Goal: Answer question/provide support

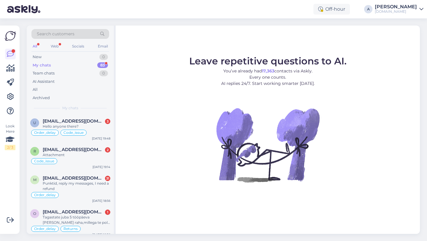
scroll to position [143, 0]
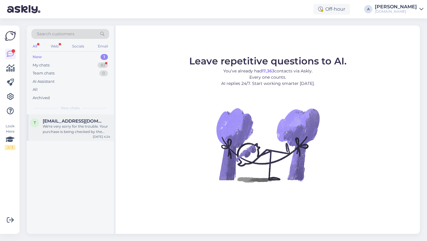
click at [67, 130] on div "We're very sorry for the trouble. Your purchase is being checked by the bank an…" at bounding box center [77, 129] width 68 height 11
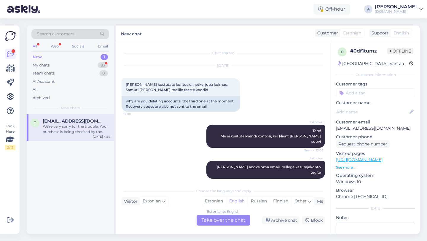
scroll to position [747, 0]
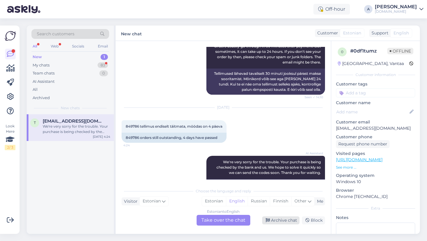
click at [286, 220] on div "Archive chat" at bounding box center [280, 220] width 37 height 8
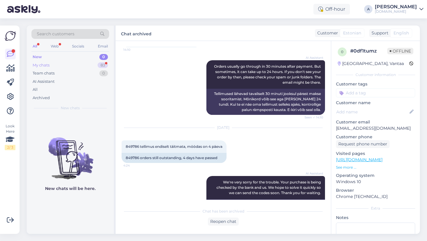
click at [102, 67] on div "83" at bounding box center [103, 65] width 10 height 6
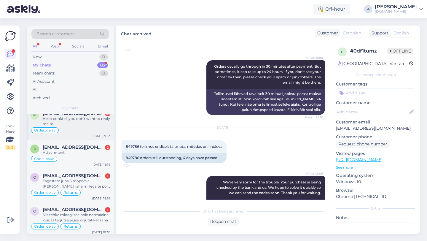
scroll to position [0, 0]
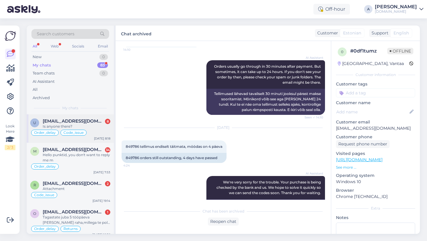
click at [79, 119] on span "[EMAIL_ADDRESS][DOMAIN_NAME]" at bounding box center [74, 120] width 62 height 5
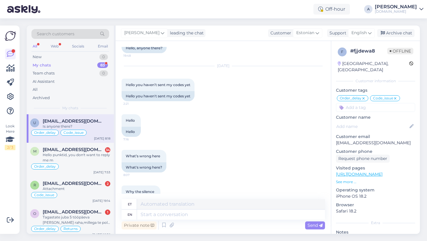
scroll to position [4001, 0]
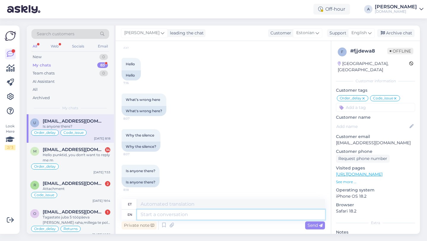
click at [169, 215] on textarea at bounding box center [231, 214] width 188 height 10
type textarea "t"
type textarea "wE"
type textarea "meE"
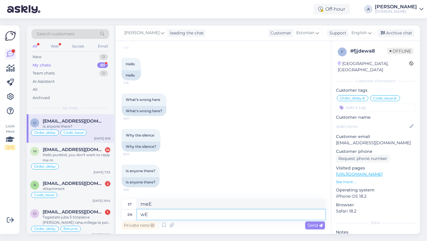
type textarea "w"
type textarea "t"
type textarea "Thnks"
type textarea "Tänud"
type textarea "Thanls"
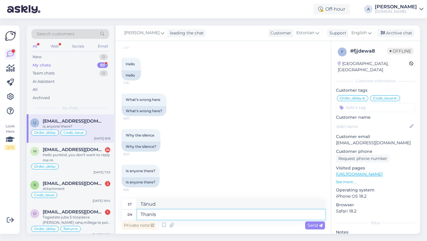
type textarea "Thanls"
type textarea "Thanks"
type textarea "Tänud"
type textarea "Thanks for b"
type textarea "Tänan teid"
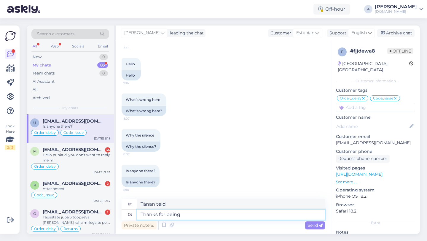
type textarea "Thanks for being"
type textarea "Tänan teid olemise eest"
type textarea "Thanks for being so pa"
type textarea "Aitäh, et nii oled"
type textarea "Thanks for being so patient."
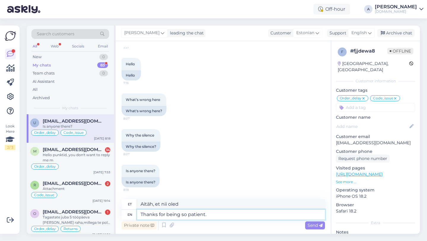
type textarea "Tänan kannatlikkuse eest."
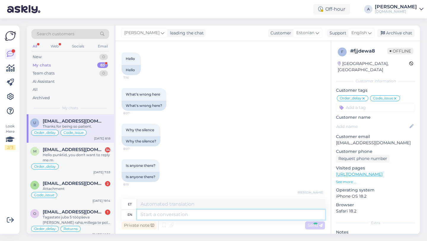
scroll to position [4036, 0]
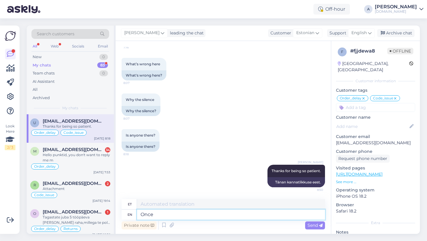
type textarea "Once"
type textarea "Kord"
type textarea "Once I"
type textarea "Kui ma kord"
type textarea "Once I get"
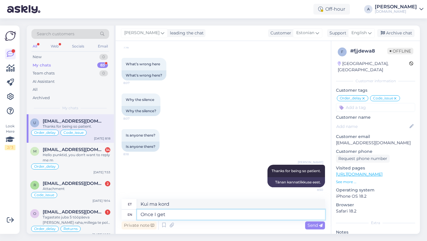
type textarea "Kui ma saan"
type textarea "Once I get the inf"
type textarea "Kui ma saan kätte"
type textarea "Once I get the information"
type textarea "Kui ma info kätte saan"
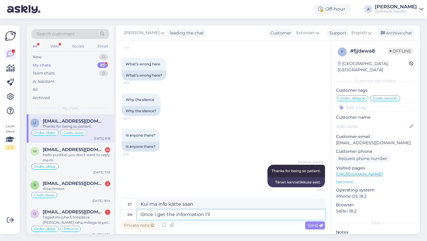
type textarea "Once I get the information I'll l"
type textarea "Kui ma info kätte saan, siis ma"
type textarea "Once I get the information I'll let y"
type textarea "Kui ma info kätte saan, annan teada"
type textarea "Once I get the information I'll let you k"
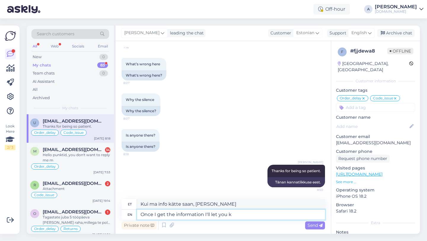
type textarea "Kui info kätte saan, annan teada"
type textarea "Once I get the information I'll let you know immediately."
type textarea "Niipea kui info kätte saan, annan kohe teada."
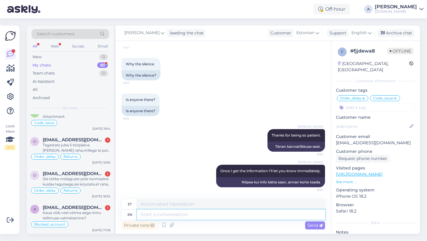
scroll to position [0, 0]
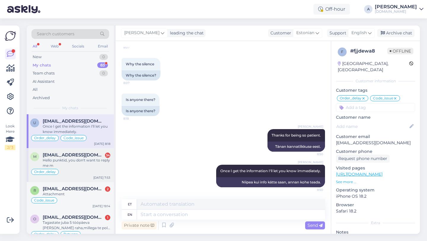
click at [71, 161] on div "Hello punktid, you don't want to reply me m" at bounding box center [77, 162] width 68 height 11
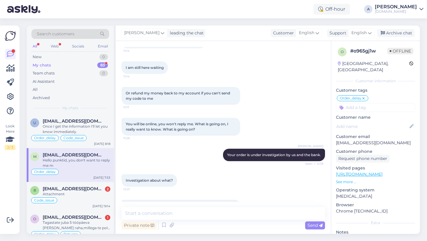
scroll to position [2135, 0]
drag, startPoint x: 323, startPoint y: 144, endPoint x: 221, endPoint y: 140, distance: 102.0
click at [223, 148] on div "Alfredo Your order is under investigation by us and the bank. Seen ✓ 12:18" at bounding box center [274, 154] width 102 height 12
copy span "Your order is under investigation by us and the bank."
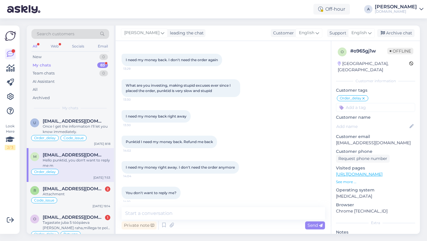
scroll to position [3159, 0]
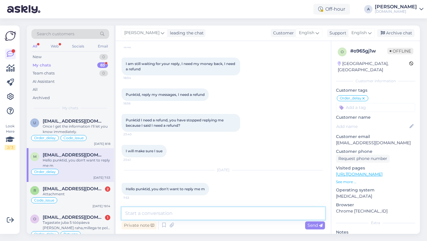
click at [168, 216] on textarea at bounding box center [223, 213] width 203 height 12
type textarea "Unfortunately, the order is under investigation."
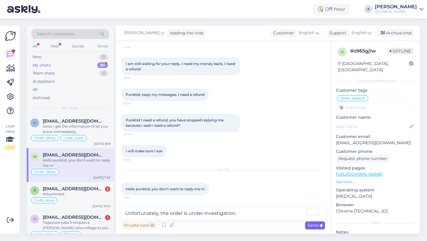
click at [309, 225] on span "Send" at bounding box center [314, 224] width 15 height 5
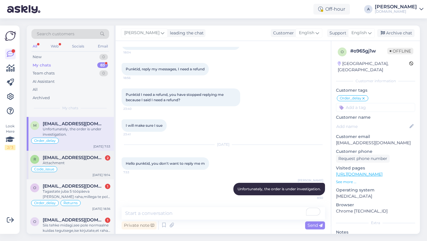
scroll to position [31, 0]
click at [74, 160] on div "Attachment" at bounding box center [77, 162] width 68 height 5
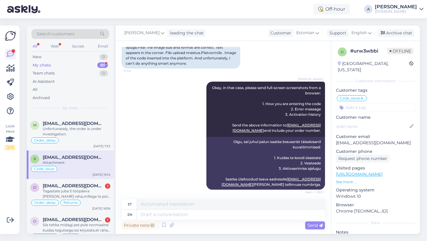
scroll to position [440, 0]
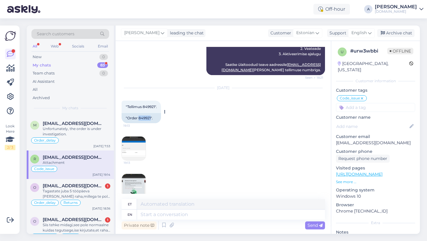
drag, startPoint x: 151, startPoint y: 107, endPoint x: 138, endPoint y: 107, distance: 12.2
click at [138, 113] on div ""Order 849921"." at bounding box center [141, 118] width 39 height 10
copy div "849921"
click at [138, 174] on img at bounding box center [134, 186] width 24 height 24
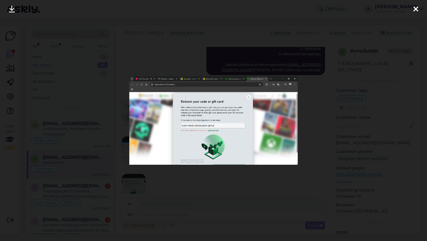
click at [415, 8] on icon at bounding box center [415, 10] width 5 height 8
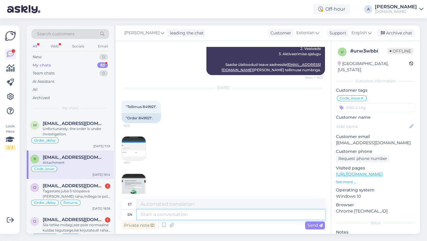
click at [176, 216] on textarea at bounding box center [231, 214] width 188 height 10
type textarea "Please"
type textarea "Palun"
type textarea "Please follow"
type textarea "Palun järgige"
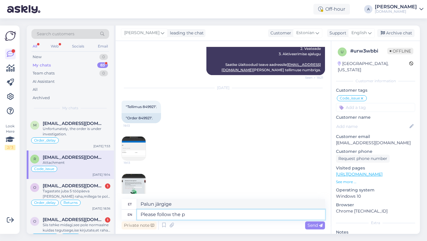
type textarea "Please follow the pr"
type textarea "Palun järgige pr"
type textarea "Please follow the pre"
type textarea "Palun järgige eelnevat"
type textarea "Please follow the previous steps"
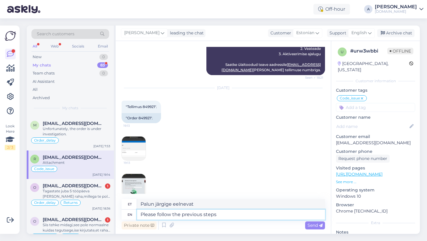
type textarea "Palun järgige eelnevaid samme"
type textarea "Please follow the previous steps and"
type textarea "Palun järgige eelnevaid samme ja"
type textarea "Please follow the previous steps and share"
type textarea "Palun järgige eelnevaid samme ja jagage"
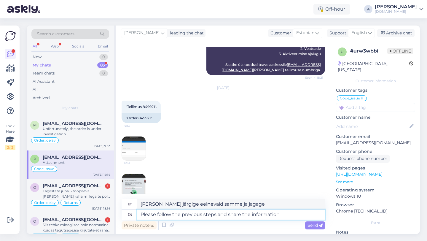
type textarea "Please follow the previous steps and share the information"
type textarea "Palun järgige eelnevaid samme ja jagage teavet"
type textarea "Please follow the previous steps and share the information via em"
type textarea "Palun järgige eelnevaid samme ja jagage teavet järgmise kaudu:"
type textarea "Please follow the previous steps and share the information via email."
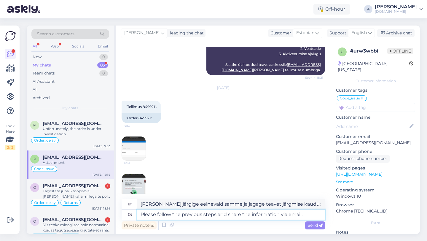
type textarea "Palun järgige eelnevaid samme ja jagage teavet e-posti teel."
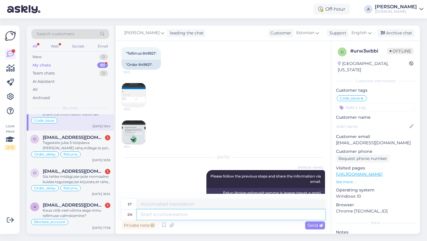
scroll to position [86, 0]
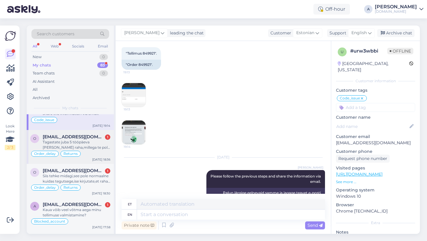
click at [66, 138] on span "[EMAIL_ADDRESS][DOMAIN_NAME]" at bounding box center [74, 136] width 62 height 5
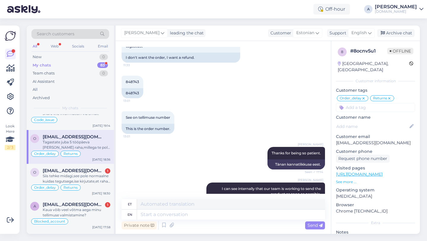
scroll to position [645, 0]
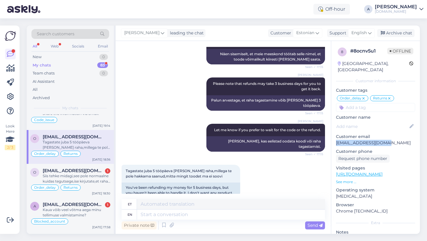
drag, startPoint x: 391, startPoint y: 136, endPoint x: 331, endPoint y: 135, distance: 59.9
click at [331, 135] on div "8 # 8ocnv5u1 Offline Estonia, Haapsalu Customer information Customer tags Order…" at bounding box center [375, 170] width 89 height 258
copy p "[EMAIL_ADDRESS][DOMAIN_NAME]"
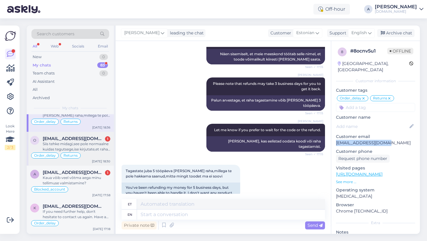
scroll to position [118, 0]
click at [89, 143] on div "Siis tehke midagi,see pole normaalne kuidas tegutsege,ise kirjutate,et raha tag…" at bounding box center [77, 146] width 68 height 11
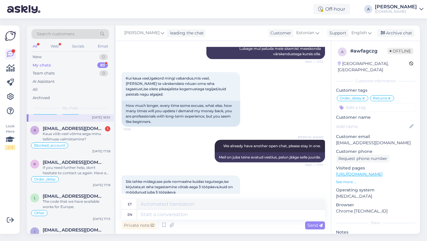
scroll to position [162, 0]
click at [85, 136] on div "Kaua võib veel võtma aega minu tellimuse valmistamine?" at bounding box center [77, 136] width 68 height 11
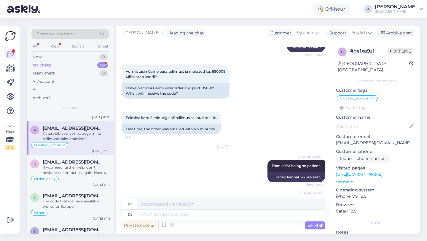
scroll to position [524, 0]
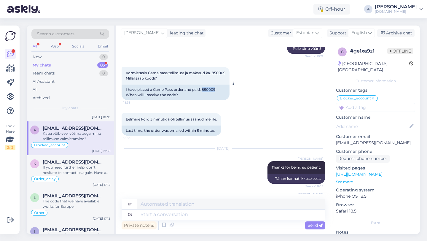
drag, startPoint x: 216, startPoint y: 89, endPoint x: 203, endPoint y: 89, distance: 13.0
click at [203, 89] on div "I have placed a Game Pass order and paid. 850009 When will I receive the code?" at bounding box center [176, 91] width 108 height 15
copy div "850009"
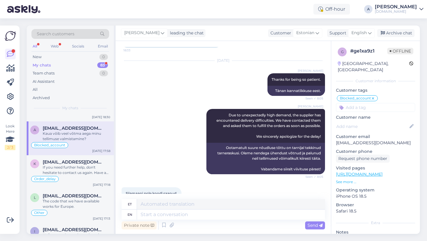
scroll to position [814, 0]
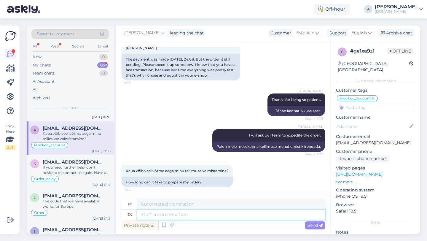
click at [161, 214] on textarea at bounding box center [231, 214] width 188 height 10
type textarea "t"
type textarea "Allow"
type textarea "Luba"
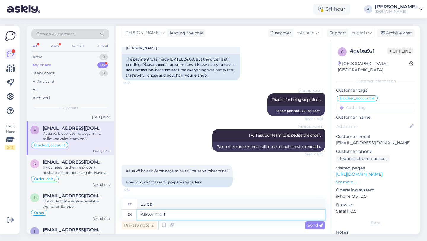
type textarea "Allow me to"
type textarea "Lubage mul"
type textarea "Allow me to ask"
type textarea "Lubage mul küsida"
type textarea "Allow me to ask for an update."
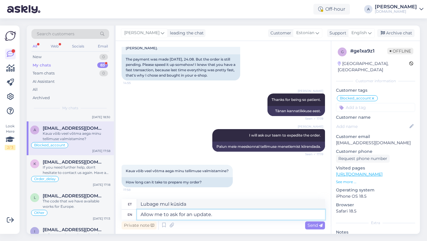
type textarea "Lubage mul küsida värskendust."
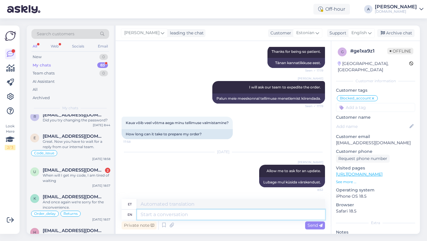
scroll to position [837, 0]
click at [66, 181] on div "When will I get my code, I am tired of waiting" at bounding box center [77, 177] width 68 height 11
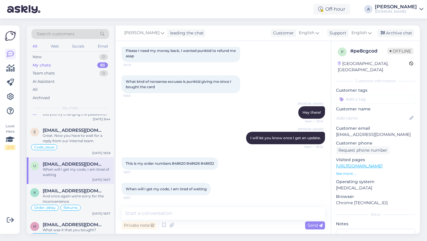
scroll to position [832, 0]
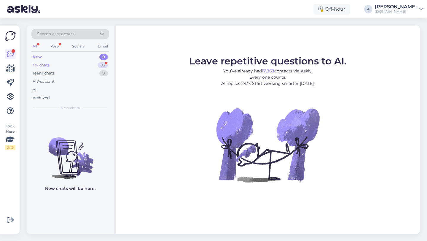
click at [104, 65] on div "83" at bounding box center [103, 65] width 10 height 6
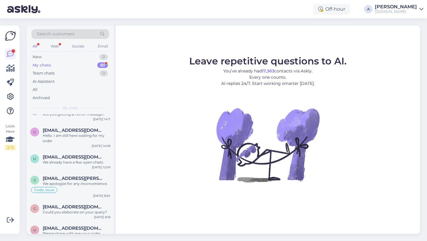
scroll to position [1473, 0]
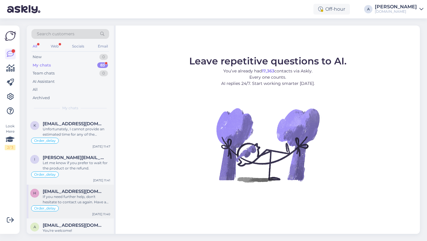
click at [84, 205] on div "If you need further help, don't hesitate to contact us again. Have a great day!" at bounding box center [77, 199] width 68 height 11
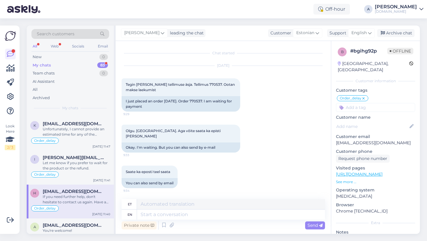
scroll to position [4136, 0]
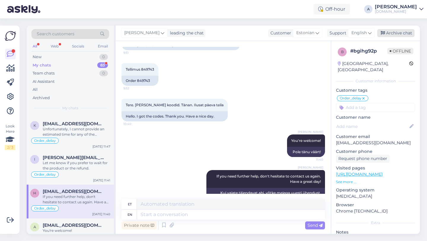
click at [393, 30] on div "Archive chat" at bounding box center [395, 33] width 37 height 8
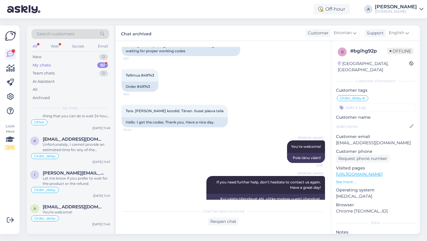
scroll to position [1574, 0]
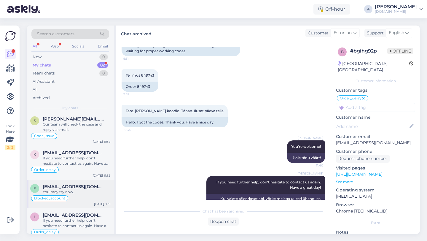
click at [79, 194] on div "You may try now." at bounding box center [77, 191] width 68 height 5
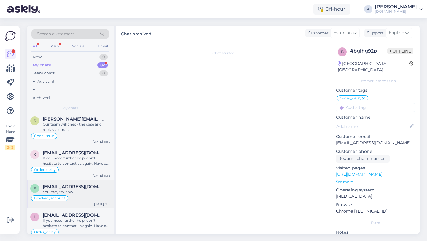
scroll to position [330, 0]
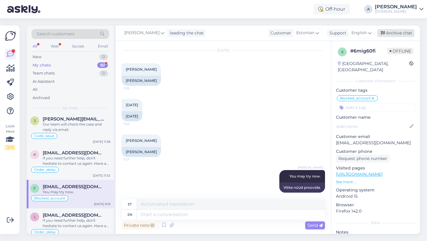
click at [399, 33] on div "Archive chat" at bounding box center [395, 33] width 37 height 8
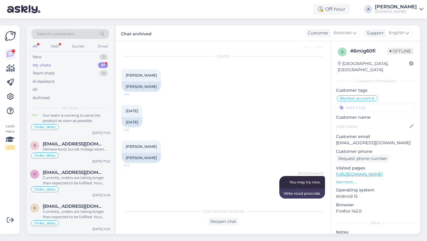
scroll to position [2181, 0]
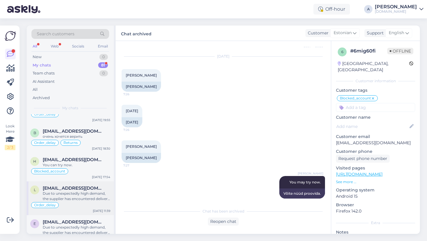
click at [68, 191] on span "[EMAIL_ADDRESS][DOMAIN_NAME]" at bounding box center [74, 187] width 62 height 5
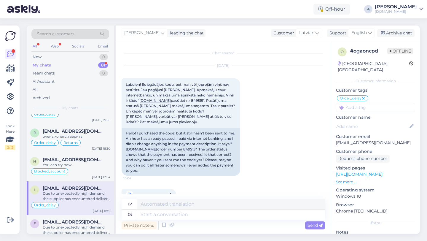
scroll to position [123, 0]
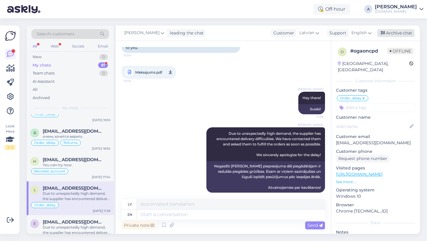
click at [392, 33] on div "Archive chat" at bounding box center [395, 33] width 37 height 8
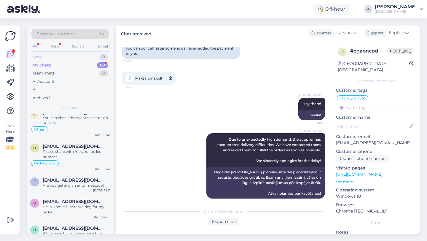
scroll to position [1326, 0]
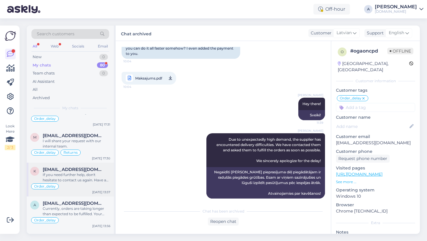
click at [65, 172] on span "[EMAIL_ADDRESS][DOMAIN_NAME]" at bounding box center [74, 169] width 62 height 5
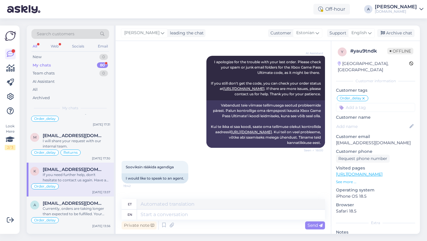
scroll to position [675, 0]
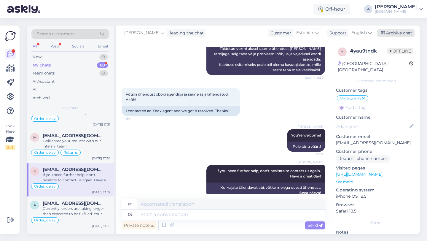
click at [395, 34] on div "Archive chat" at bounding box center [395, 33] width 37 height 8
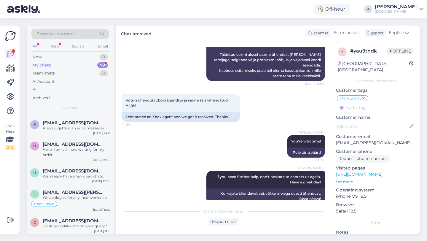
scroll to position [1458, 0]
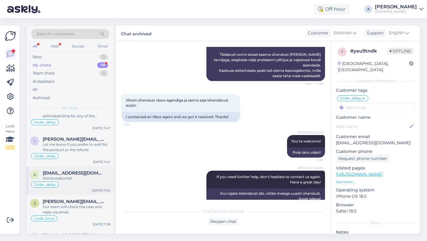
click at [84, 188] on div "Order_delay" at bounding box center [70, 184] width 80 height 7
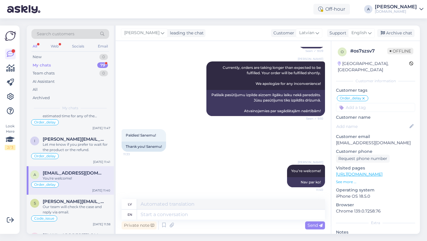
scroll to position [566, 0]
click at [393, 35] on div "Archive chat" at bounding box center [395, 33] width 37 height 8
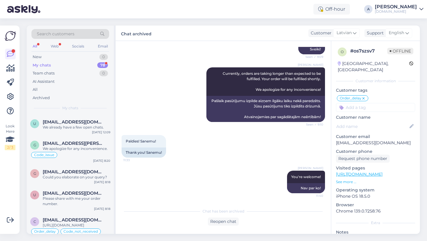
scroll to position [1473, 0]
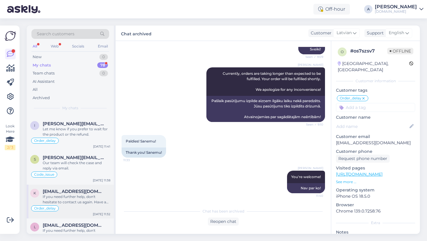
click at [84, 205] on div "If you need further help, don't hesitate to contact us again. Have a great day!" at bounding box center [77, 199] width 68 height 11
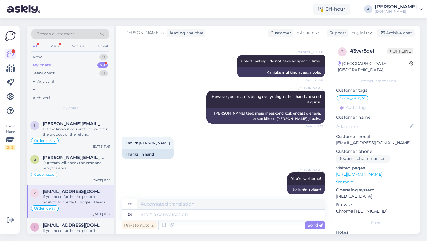
scroll to position [604, 0]
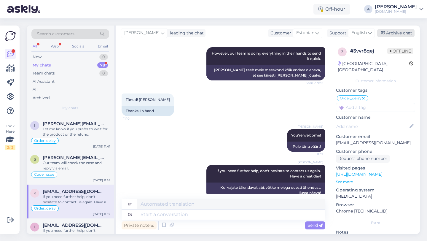
click at [396, 31] on div "Archive chat" at bounding box center [395, 33] width 37 height 8
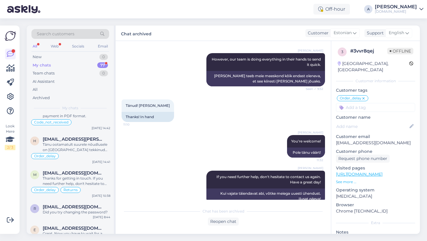
scroll to position [1470, 0]
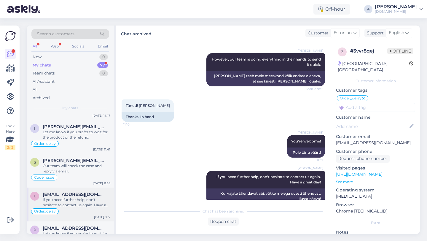
click at [84, 207] on div "If you need further help, don't hesitate to contact us again. Have a great day!" at bounding box center [77, 202] width 68 height 11
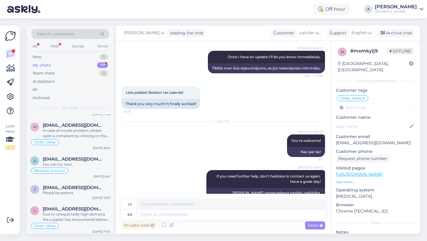
scroll to position [2324, 0]
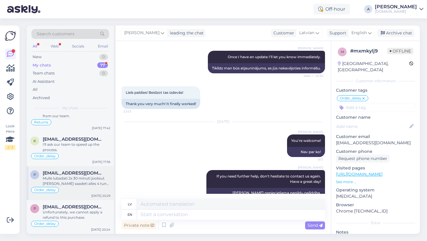
click at [94, 181] on div "Mulle lubadati 2x 30 minuti jooksul. [PERSON_NAME] saadeti alles 4 tunni pärast…" at bounding box center [77, 180] width 68 height 11
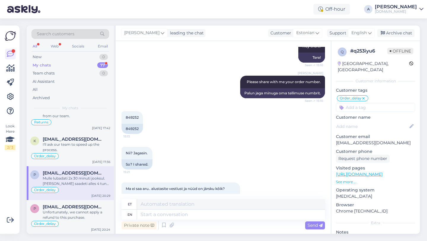
scroll to position [619, 0]
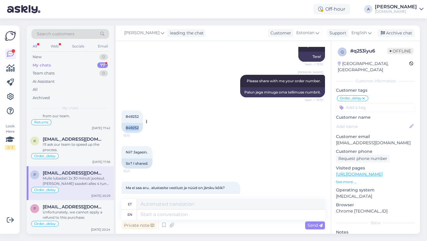
drag, startPoint x: 140, startPoint y: 128, endPoint x: 123, endPoint y: 127, distance: 17.2
click at [122, 127] on div "849252" at bounding box center [132, 128] width 21 height 10
copy div "849252"
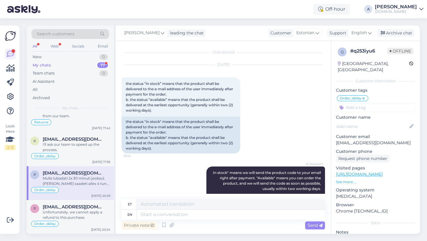
scroll to position [0, 0]
click at [394, 35] on div "Archive chat" at bounding box center [395, 33] width 37 height 8
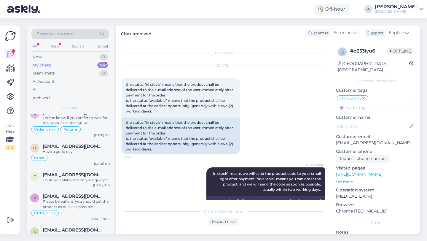
scroll to position [2290, 0]
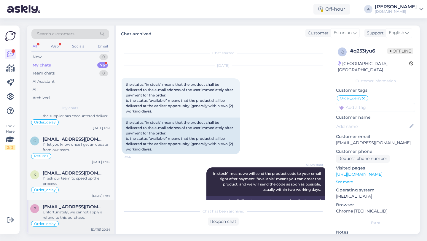
click at [68, 212] on div "Unfortunately, we cannot apply a refund to this purchase." at bounding box center [77, 214] width 68 height 11
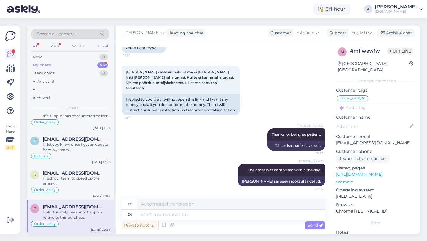
scroll to position [1100, 0]
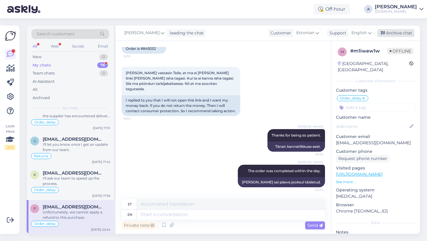
click at [403, 36] on div "Archive chat" at bounding box center [395, 33] width 37 height 8
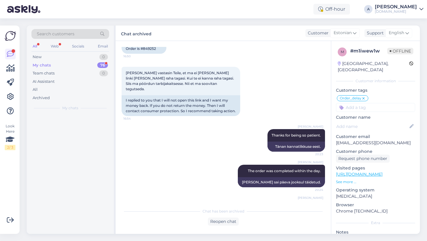
scroll to position [0, 0]
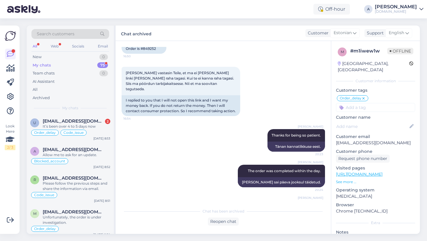
click at [365, 103] on input at bounding box center [375, 107] width 79 height 9
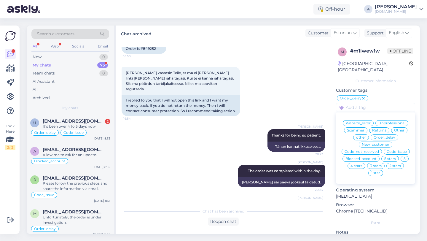
type input "e"
type input "r"
click at [380, 128] on span "Returns" at bounding box center [379, 130] width 14 height 4
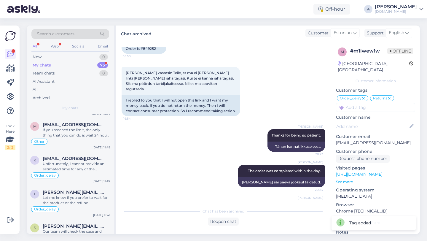
scroll to position [1463, 0]
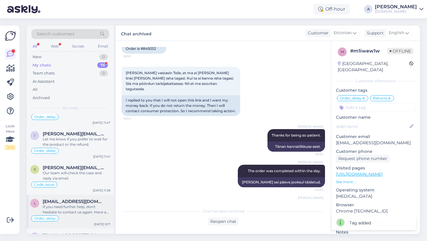
click at [80, 204] on span "[EMAIL_ADDRESS][DOMAIN_NAME]" at bounding box center [74, 201] width 62 height 5
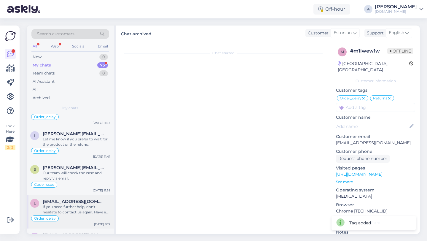
scroll to position [1016, 0]
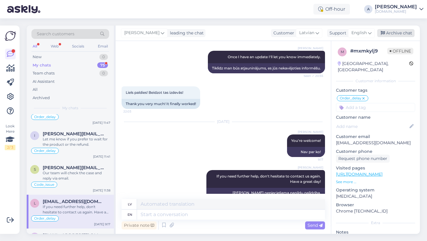
click at [396, 30] on div "Archive chat" at bounding box center [395, 33] width 37 height 8
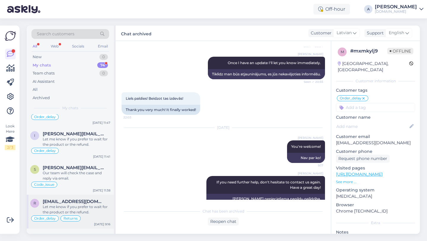
scroll to position [1473, 0]
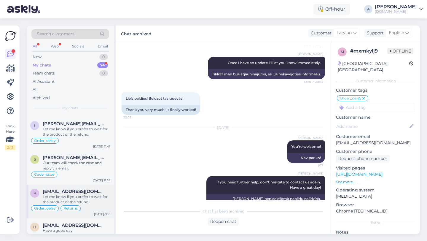
click at [60, 202] on div "Let me know if you prefer to wait for the product or the refund." at bounding box center [77, 199] width 68 height 11
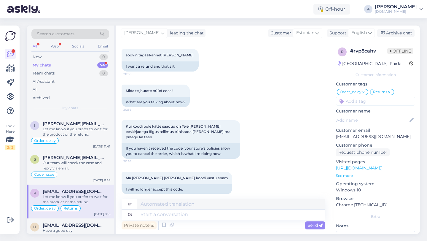
scroll to position [1321, 0]
click at [400, 32] on div "Archive chat" at bounding box center [395, 33] width 37 height 8
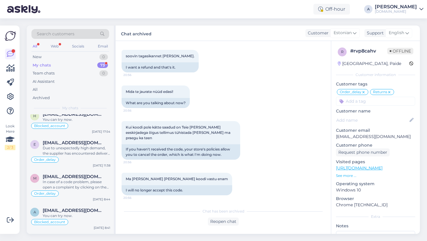
scroll to position [2189, 0]
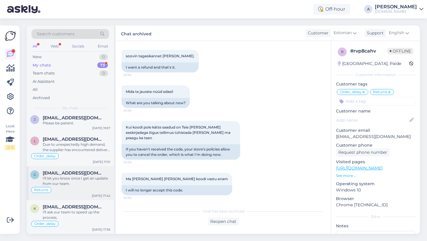
click at [77, 188] on div "Returns" at bounding box center [70, 189] width 80 height 7
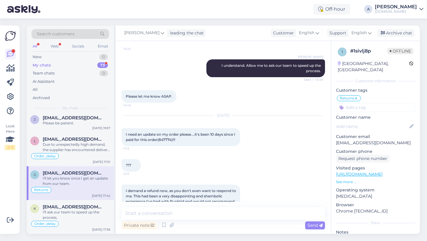
scroll to position [1152, 0]
drag, startPoint x: 174, startPoint y: 134, endPoint x: 160, endPoint y: 134, distance: 13.6
click at [160, 134] on span "I need an update on my order please....it's been 10 days since I paid for this …" at bounding box center [181, 136] width 110 height 10
click at [400, 31] on div "Archive chat" at bounding box center [395, 33] width 37 height 8
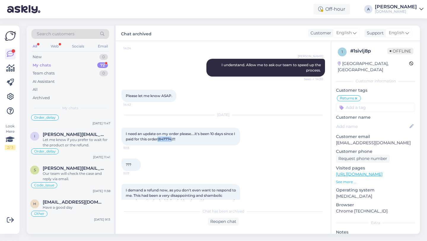
scroll to position [2155, 0]
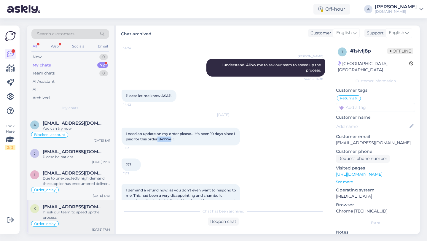
click at [66, 220] on div "I'll ask our team to speed up the process." at bounding box center [77, 214] width 68 height 11
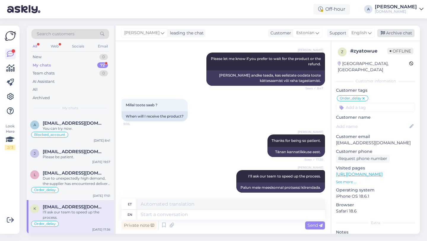
click at [400, 36] on div "Archive chat" at bounding box center [395, 33] width 37 height 8
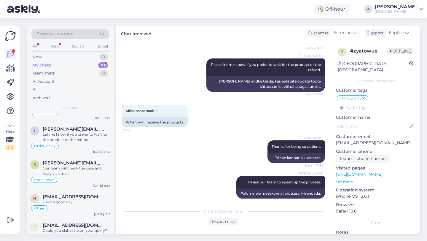
scroll to position [2121, 0]
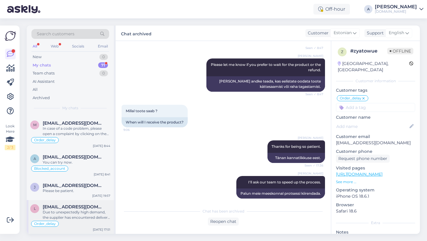
click at [79, 220] on div "Due to unexpectedly high demand, the supplier has encountered delivery difficul…" at bounding box center [77, 214] width 68 height 11
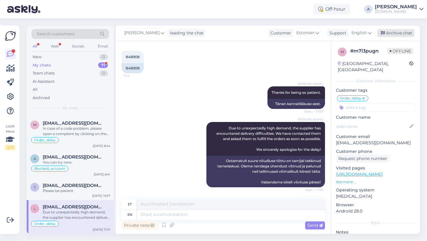
click at [395, 36] on div "Archive chat" at bounding box center [395, 33] width 37 height 8
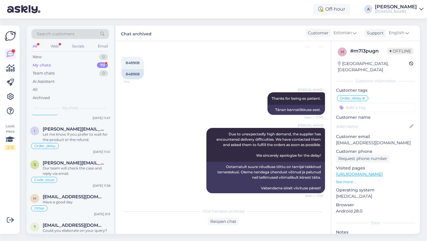
scroll to position [2088, 0]
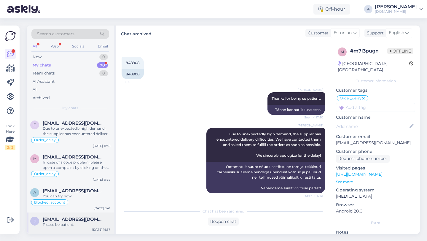
click at [81, 229] on div "j [EMAIL_ADDRESS][DOMAIN_NAME] Please be patient. [DATE] 19:57" at bounding box center [70, 222] width 87 height 21
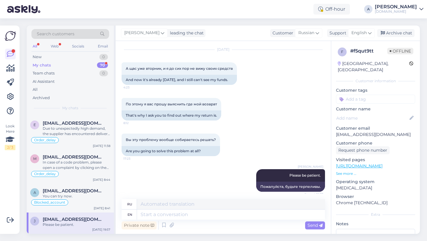
scroll to position [421, 0]
click at [365, 95] on input at bounding box center [375, 99] width 79 height 9
type input "orde"
click at [379, 113] on span "Order_delay" at bounding box center [376, 115] width 22 height 4
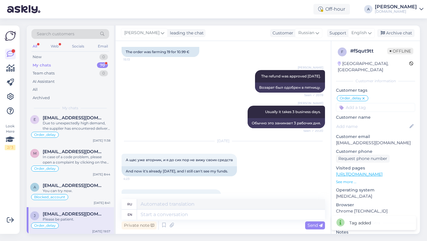
scroll to position [426, 0]
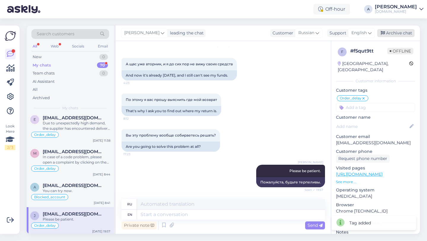
click at [405, 35] on div "Archive chat" at bounding box center [395, 33] width 37 height 8
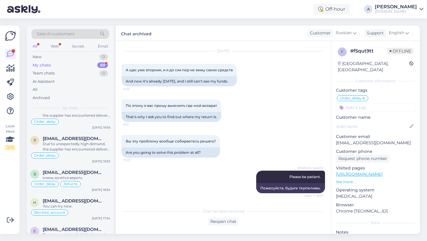
scroll to position [2066, 0]
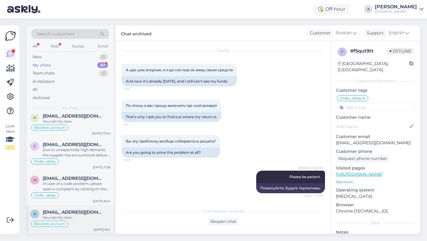
click at [80, 222] on div "Blocked_account" at bounding box center [70, 223] width 80 height 7
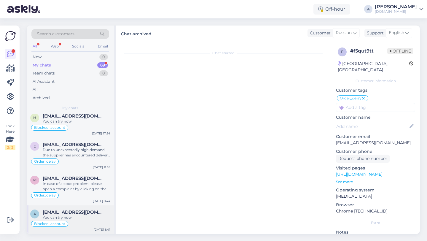
scroll to position [157, 0]
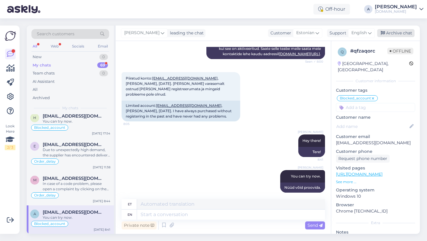
click at [404, 31] on div "Archive chat" at bounding box center [395, 33] width 37 height 8
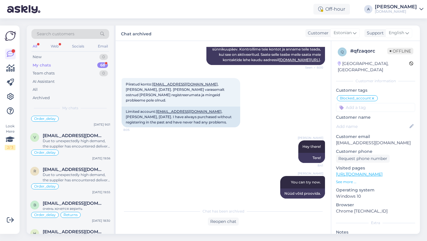
scroll to position [2038, 0]
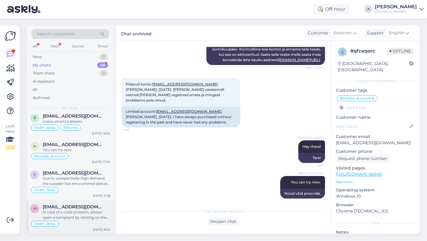
click at [71, 212] on div "In case of a code problem, please open a complaint by clicking on the red "Repo…" at bounding box center [77, 214] width 68 height 11
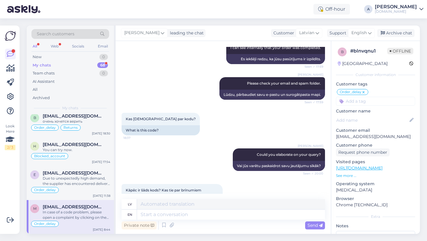
scroll to position [4145, 0]
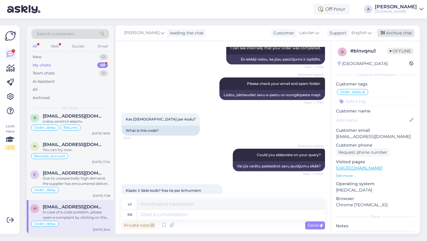
click at [399, 34] on div "Archive chat" at bounding box center [395, 33] width 37 height 8
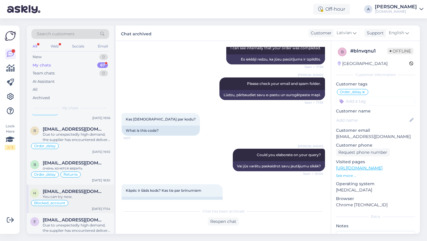
scroll to position [2004, 0]
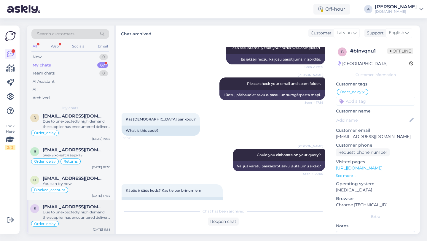
click at [74, 216] on div "Due to unexpectedly high demand, the supplier has encountered delivery difficul…" at bounding box center [77, 214] width 68 height 11
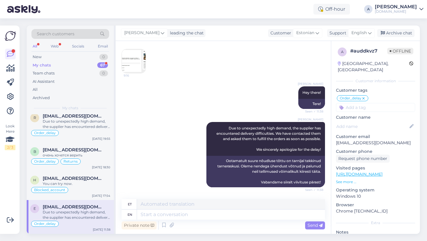
scroll to position [86, 0]
click at [400, 33] on div "Archive chat" at bounding box center [395, 33] width 37 height 8
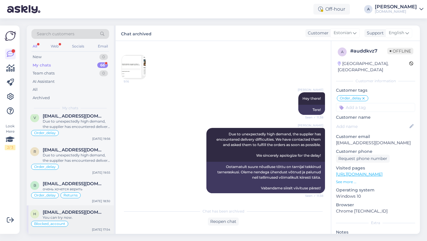
click at [76, 215] on div "You can try now." at bounding box center [77, 217] width 68 height 5
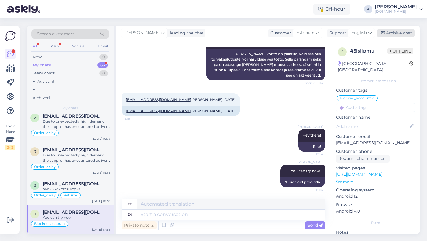
click at [397, 33] on div "Archive chat" at bounding box center [395, 33] width 37 height 8
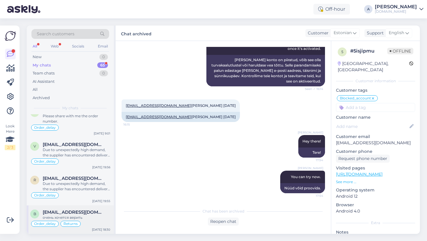
click at [89, 215] on div "очень хочется верить" at bounding box center [77, 217] width 68 height 5
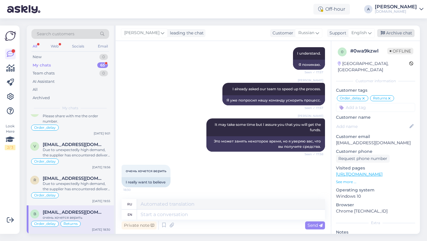
click at [403, 36] on div "Archive chat" at bounding box center [395, 33] width 37 height 8
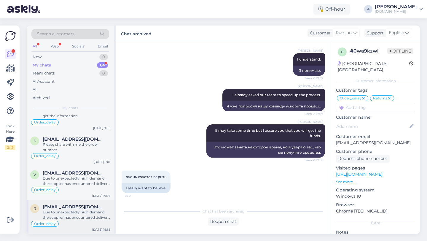
click at [78, 210] on div "Due to unexpectedly high demand, the supplier has encountered delivery difficul…" at bounding box center [77, 214] width 68 height 11
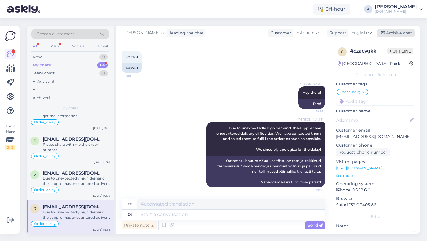
click at [395, 31] on div "Archive chat" at bounding box center [395, 33] width 37 height 8
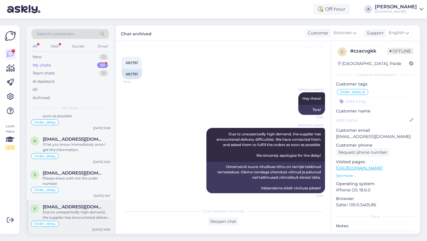
click at [81, 213] on div "Due to unexpectedly high demand, the supplier has encountered delivery difficul…" at bounding box center [77, 214] width 68 height 11
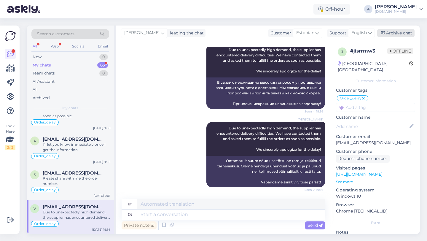
click at [403, 29] on div "Archive chat" at bounding box center [395, 33] width 37 height 8
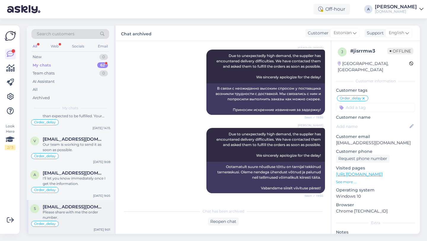
click at [87, 217] on div "Please share with me the order number." at bounding box center [77, 214] width 68 height 11
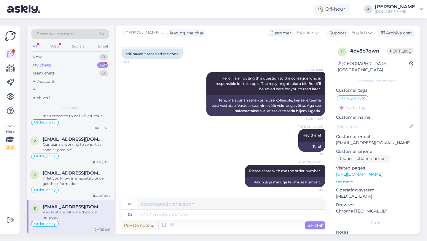
click at [399, 37] on div "[PERSON_NAME] leading the chat Customer Estonian Support English Archive chat" at bounding box center [268, 32] width 304 height 15
click at [398, 31] on div "Archive chat" at bounding box center [395, 33] width 37 height 8
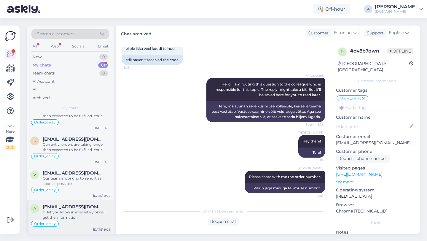
click at [75, 214] on div "I'll let you know immediately once I get the information." at bounding box center [77, 214] width 68 height 11
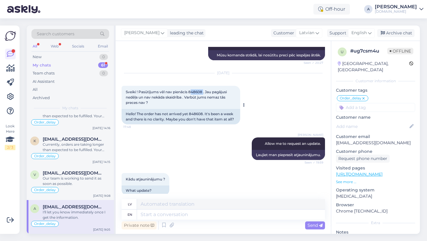
drag, startPoint x: 205, startPoint y: 97, endPoint x: 191, endPoint y: 97, distance: 13.6
click at [191, 97] on span "Sveiki ! Pasūtījums vēl nav pienācis 848608 . Jau pagājusi nedēļa un nav nekāda…" at bounding box center [177, 97] width 102 height 15
copy span "848608"
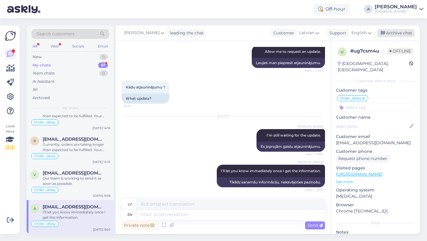
click at [395, 33] on div "Archive chat" at bounding box center [395, 33] width 37 height 8
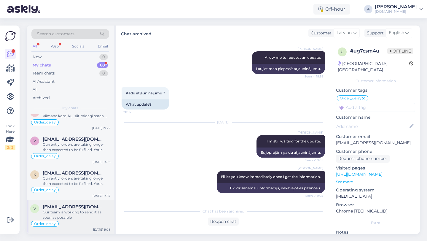
click at [71, 213] on div "Our team is working to send it as soon as possible." at bounding box center [77, 214] width 68 height 11
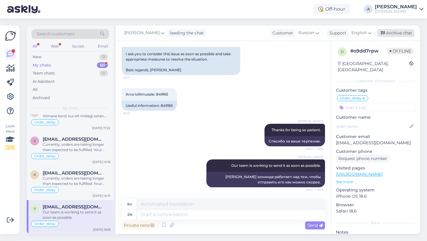
click at [398, 30] on div "Archive chat" at bounding box center [395, 33] width 37 height 8
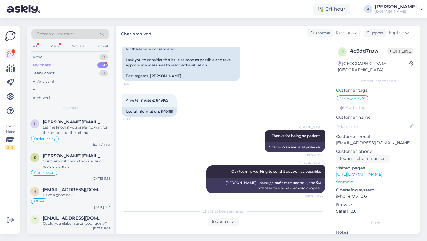
scroll to position [1744, 0]
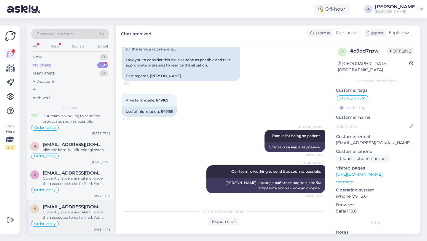
click at [64, 211] on div "Currently, orders are taking longer than expected to be fulfilled. Your order w…" at bounding box center [77, 214] width 68 height 11
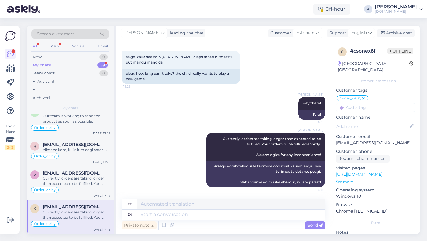
scroll to position [255, 0]
click at [391, 31] on div "Archive chat" at bounding box center [395, 33] width 37 height 8
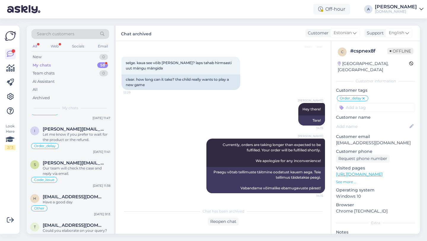
scroll to position [1711, 0]
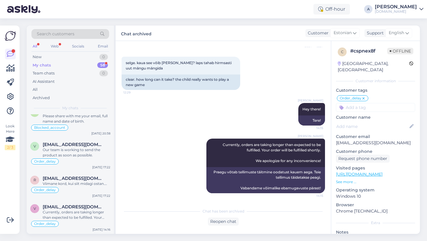
click at [75, 216] on div "Currently, orders are taking longer than expected to be fulfilled. Your order w…" at bounding box center [77, 214] width 68 height 11
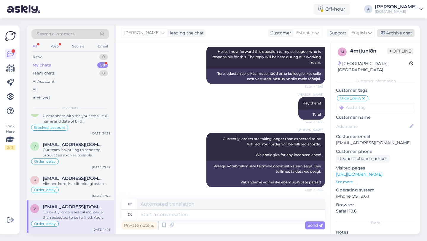
click at [393, 32] on div "Archive chat" at bounding box center [395, 33] width 37 height 8
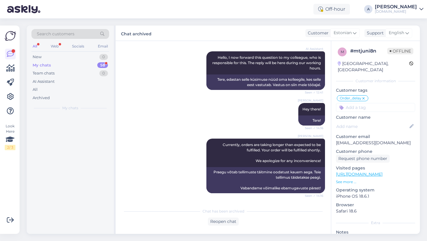
scroll to position [0, 0]
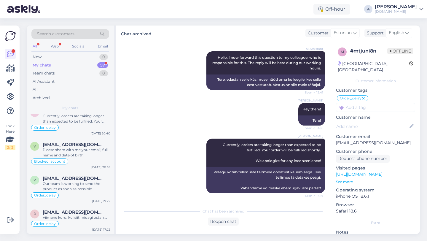
click at [80, 214] on span "[EMAIL_ADDRESS][DOMAIN_NAME]" at bounding box center [74, 211] width 62 height 5
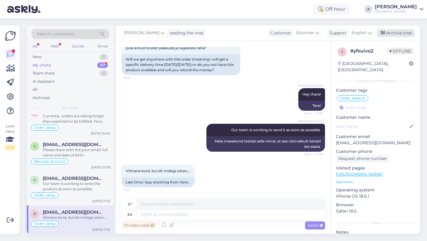
click at [398, 34] on div "Archive chat" at bounding box center [395, 33] width 37 height 8
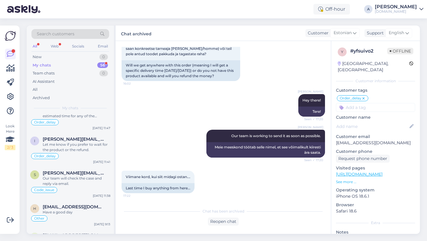
scroll to position [1648, 0]
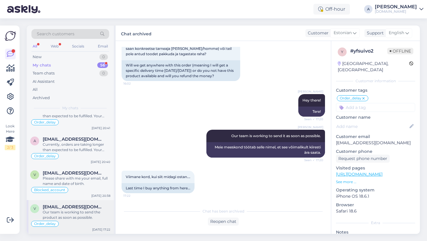
click at [73, 208] on span "[EMAIL_ADDRESS][DOMAIN_NAME]" at bounding box center [74, 206] width 62 height 5
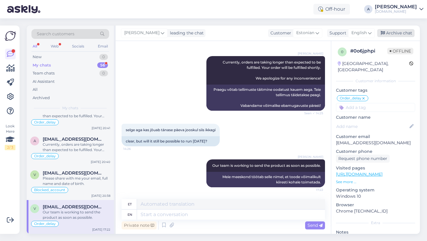
click at [394, 31] on div "Archive chat" at bounding box center [395, 33] width 37 height 8
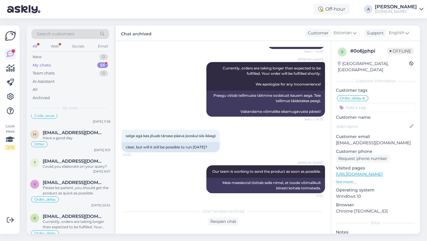
scroll to position [1615, 0]
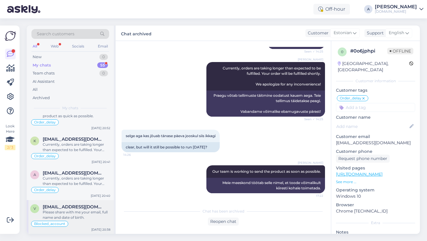
click at [72, 220] on div "Blocked_account" at bounding box center [70, 223] width 80 height 7
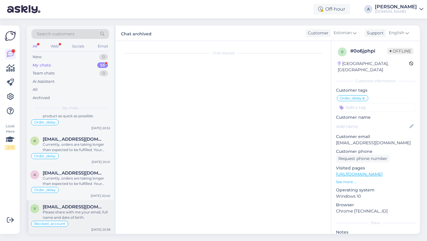
scroll to position [266, 0]
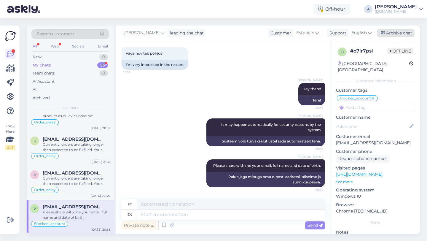
click at [400, 34] on div "Archive chat" at bounding box center [395, 33] width 37 height 8
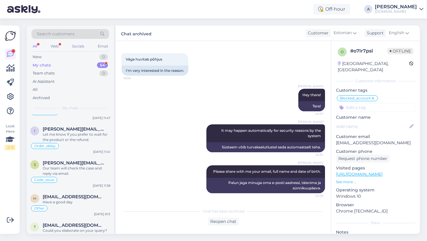
scroll to position [1581, 0]
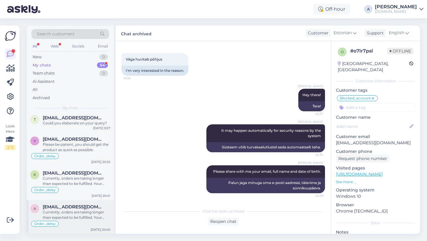
click at [76, 213] on div "Currently, orders are taking longer than expected to be fulfilled. Your order w…" at bounding box center [77, 214] width 68 height 11
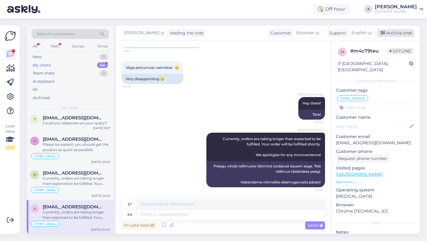
click at [395, 31] on div "Archive chat" at bounding box center [395, 33] width 37 height 8
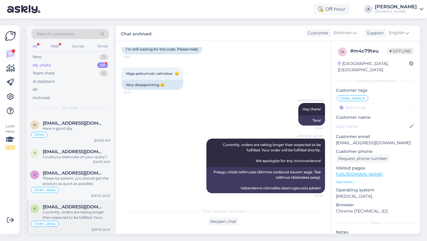
click at [73, 216] on div "Currently, orders are taking longer than expected to be fulfilled. Your order w…" at bounding box center [77, 214] width 68 height 11
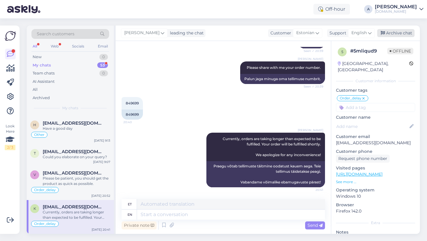
click at [390, 32] on div "Archive chat" at bounding box center [395, 33] width 37 height 8
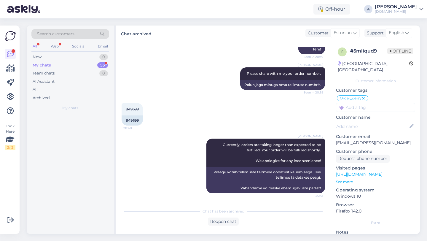
scroll to position [386, 0]
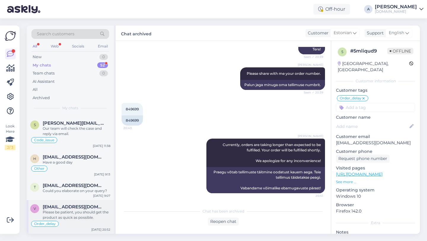
click at [84, 215] on div "Please be patient, you should get the product as quick as possible." at bounding box center [77, 214] width 68 height 11
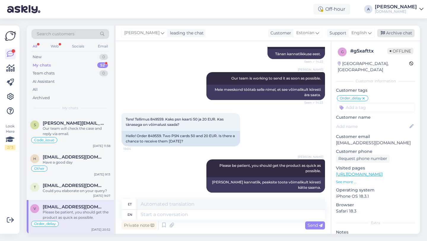
click at [393, 36] on div "Archive chat" at bounding box center [395, 33] width 37 height 8
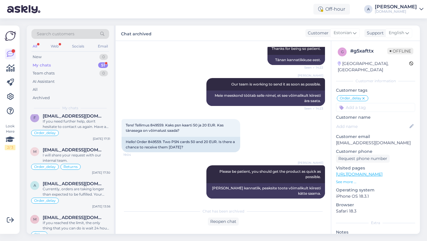
scroll to position [1479, 0]
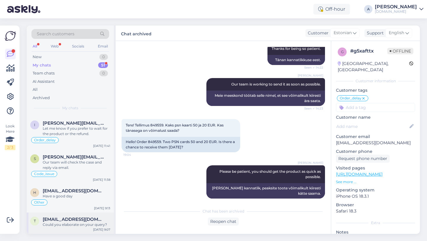
click at [79, 221] on span "[EMAIL_ADDRESS][DOMAIN_NAME]" at bounding box center [74, 218] width 62 height 5
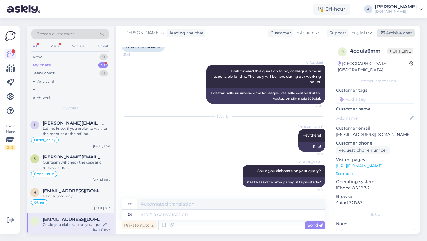
click at [393, 33] on div "Archive chat" at bounding box center [395, 33] width 37 height 8
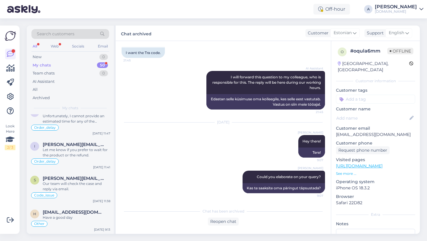
scroll to position [1458, 0]
click at [66, 216] on div "Have a good day" at bounding box center [77, 217] width 68 height 5
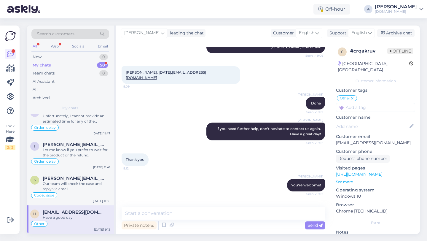
scroll to position [197, 0]
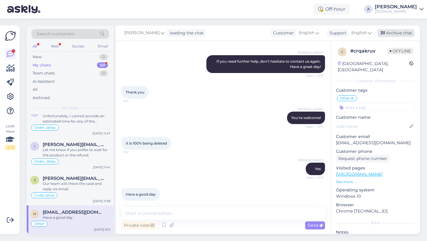
click at [398, 31] on div "Archive chat" at bounding box center [395, 33] width 37 height 8
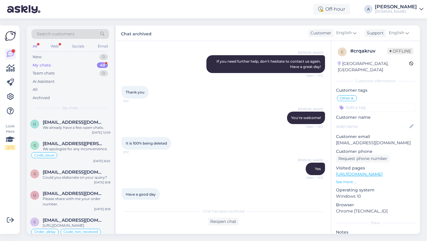
scroll to position [1430, 0]
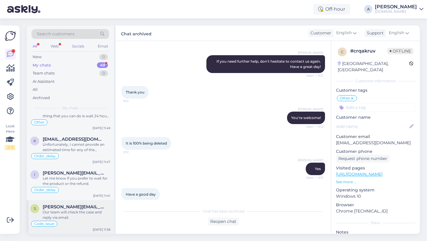
click at [75, 206] on span "[PERSON_NAME][EMAIL_ADDRESS][PERSON_NAME][DOMAIN_NAME]" at bounding box center [74, 206] width 62 height 5
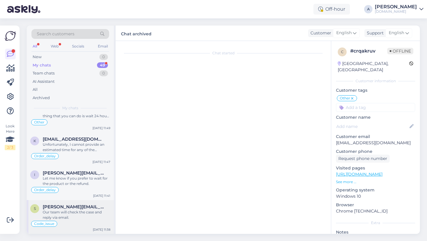
scroll to position [4299, 0]
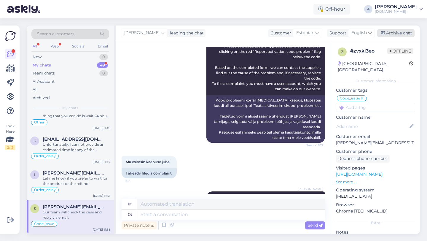
click at [400, 36] on div "Archive chat" at bounding box center [395, 33] width 37 height 8
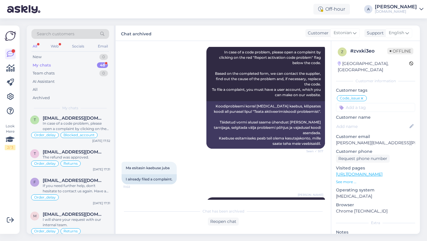
scroll to position [1396, 0]
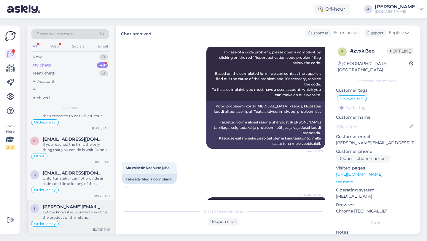
click at [76, 211] on div "Let me know if you prefer to wait for the product or the refund." at bounding box center [77, 214] width 68 height 11
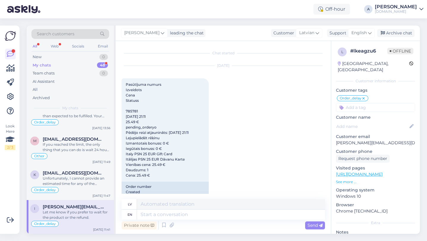
scroll to position [2441, 0]
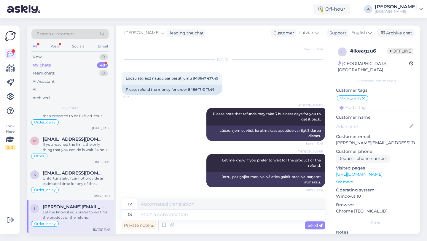
click at [142, 160] on div "[PERSON_NAME] Let me know if you prefer to wait for the product or the refund. …" at bounding box center [223, 170] width 203 height 46
click at [393, 33] on div "Archive chat" at bounding box center [395, 33] width 37 height 8
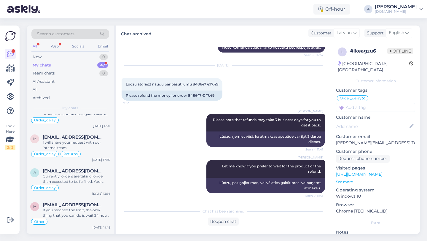
scroll to position [1362, 0]
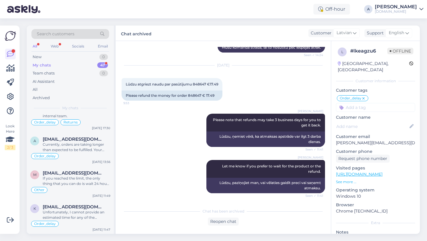
click at [88, 219] on div "Unfortunately, I cannot provide an estimated time for any of the products." at bounding box center [77, 214] width 68 height 11
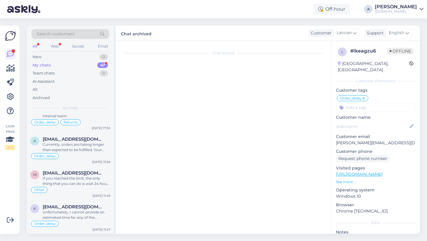
scroll to position [614, 0]
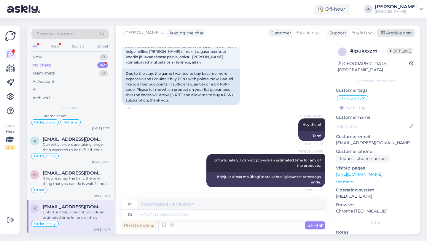
click at [400, 32] on div "Archive chat" at bounding box center [395, 33] width 37 height 8
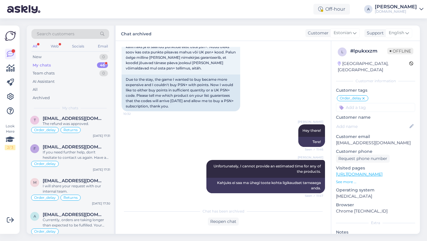
scroll to position [1328, 0]
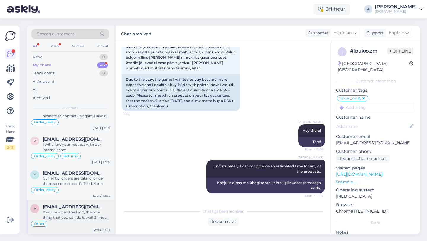
click at [83, 212] on div "If you reached the limit, the only thing that you can do is wait 24 hours and t…" at bounding box center [77, 214] width 68 height 11
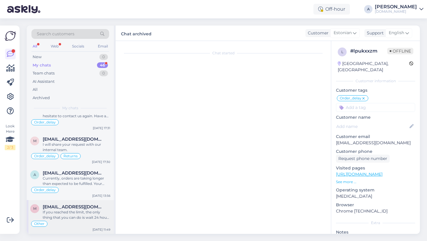
scroll to position [93, 0]
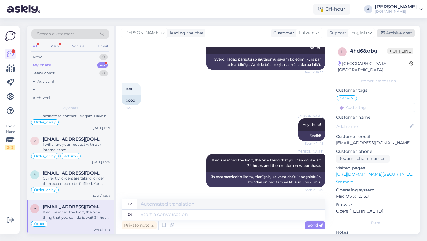
click at [397, 31] on div "Archive chat" at bounding box center [395, 33] width 37 height 8
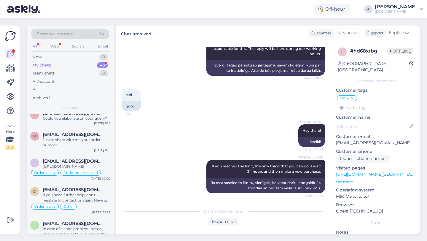
scroll to position [1294, 0]
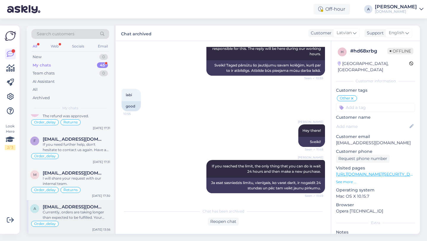
click at [87, 215] on div "Currently, orders are taking longer than expected to be fulfilled. Your order w…" at bounding box center [77, 214] width 68 height 11
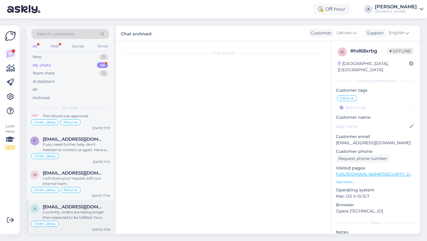
scroll to position [333, 0]
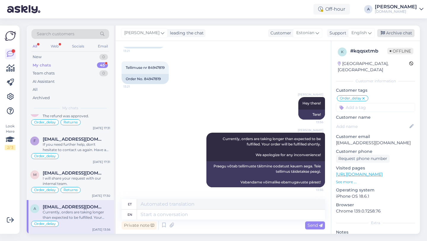
click at [402, 35] on div "Archive chat" at bounding box center [395, 33] width 37 height 8
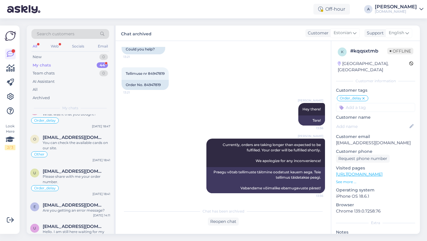
scroll to position [1261, 0]
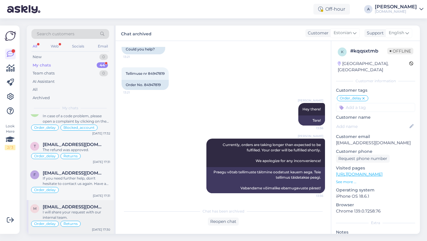
click at [84, 212] on div "I will share your request with our internal team." at bounding box center [77, 214] width 68 height 11
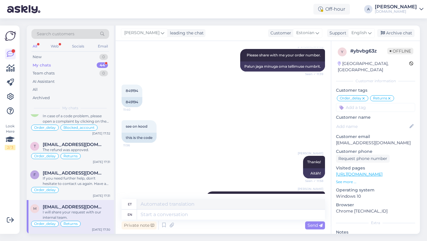
scroll to position [173, 0]
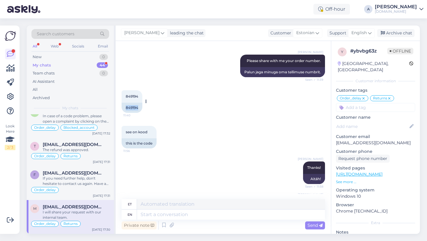
drag, startPoint x: 143, startPoint y: 105, endPoint x: 123, endPoint y: 107, distance: 19.6
click at [123, 107] on div "849194 11:40 849194" at bounding box center [132, 101] width 21 height 23
copy div "849194"
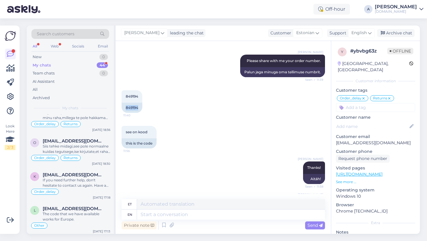
scroll to position [0, 0]
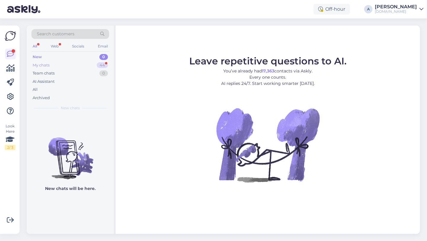
click at [102, 65] on div "44" at bounding box center [102, 65] width 11 height 6
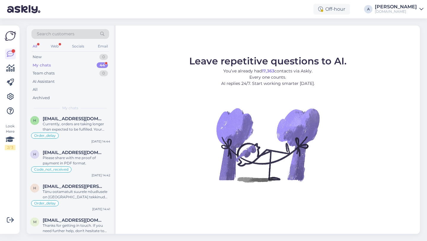
scroll to position [961, 0]
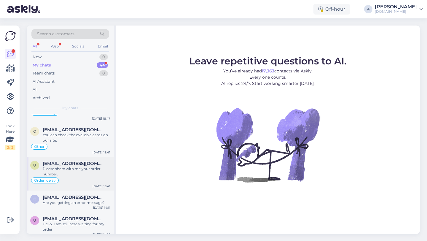
click at [90, 184] on div "u usatiirenato547@gmail.com Please share with me your order number. Order_delay…" at bounding box center [70, 174] width 87 height 34
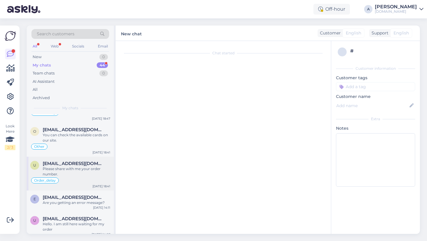
scroll to position [123, 0]
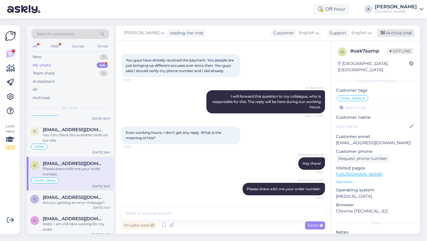
click at [405, 33] on div "Archive chat" at bounding box center [395, 33] width 37 height 8
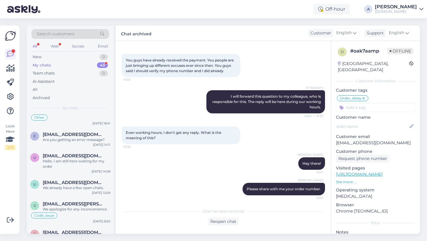
scroll to position [1227, 0]
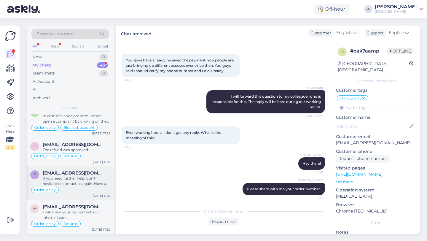
click at [76, 184] on div "If you need further help, don't hesitate to contact us again. Have a great day!" at bounding box center [77, 180] width 68 height 11
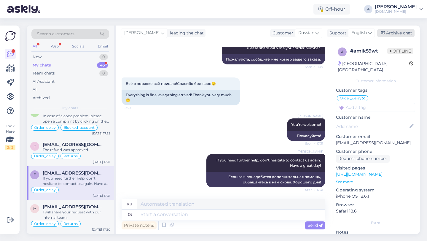
click at [409, 29] on div "Archive chat" at bounding box center [395, 33] width 37 height 8
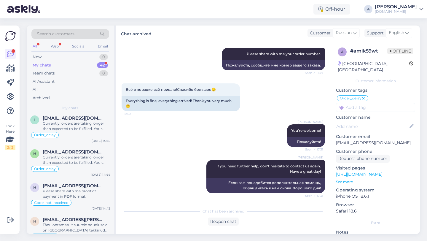
scroll to position [769, 0]
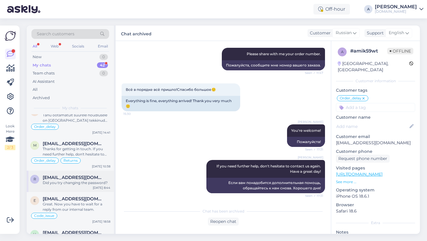
click at [82, 181] on div "Did you try changing the password?" at bounding box center [77, 182] width 68 height 5
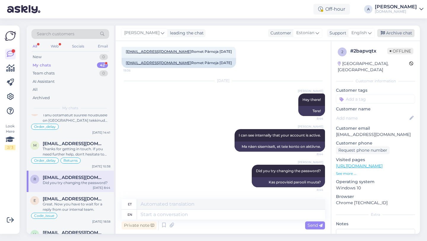
click at [395, 33] on div "Archive chat" at bounding box center [395, 33] width 37 height 8
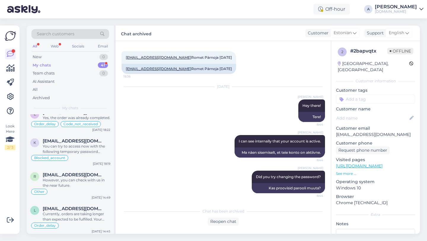
scroll to position [821, 0]
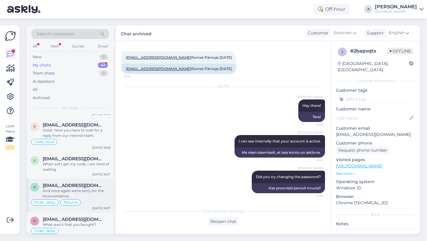
click at [73, 192] on div "And once again we're sorry for the inconvenience." at bounding box center [77, 193] width 68 height 11
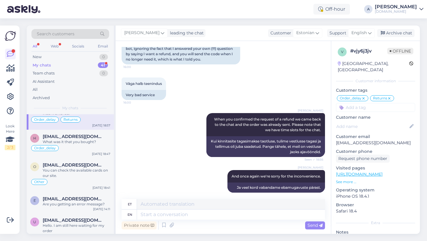
scroll to position [931, 0]
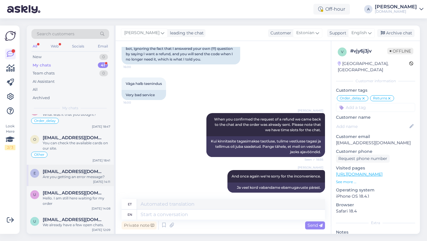
click at [70, 183] on div "e evi01311956@gmail.com Are you getting an error message? Aug 23 14:11" at bounding box center [70, 175] width 87 height 21
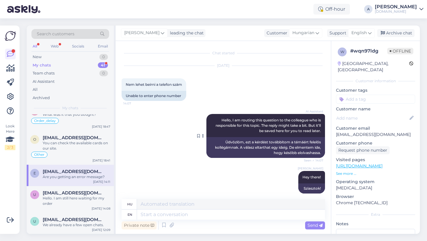
scroll to position [42, 0]
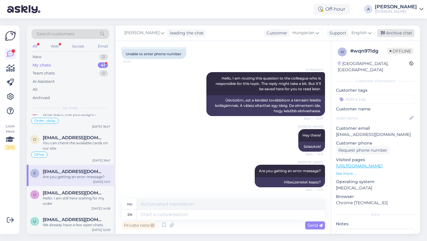
click at [400, 29] on div "Archive chat" at bounding box center [395, 33] width 37 height 8
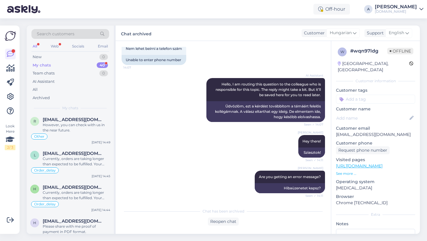
scroll to position [924, 0]
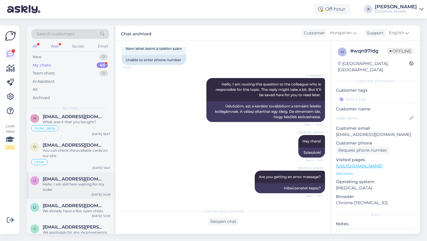
click at [58, 196] on div "u usatiirenato547@gmail.com Hello. I am still here waiting for my order Aug 23 …" at bounding box center [70, 185] width 87 height 27
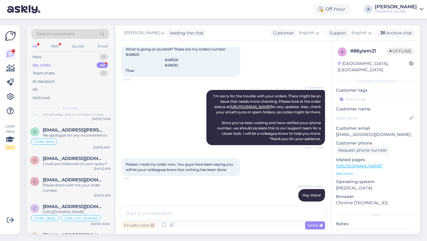
scroll to position [1056, 0]
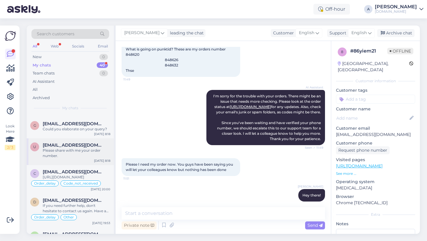
click at [65, 159] on div "u usatiirenato547@gmail.com Please share with me your order number. Aug 23 8:18" at bounding box center [70, 151] width 87 height 27
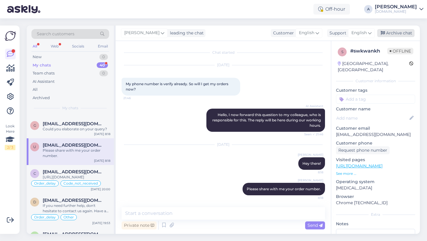
click at [402, 30] on div "Archive chat" at bounding box center [395, 33] width 37 height 8
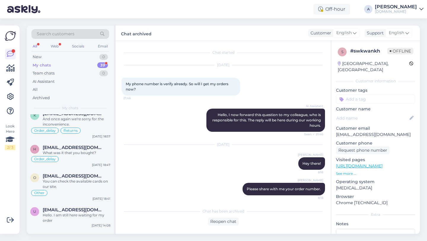
scroll to position [1093, 0]
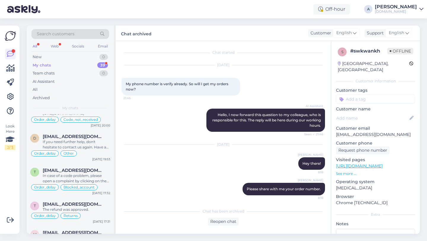
click at [87, 173] on span "[EMAIL_ADDRESS][DOMAIN_NAME]" at bounding box center [74, 169] width 62 height 5
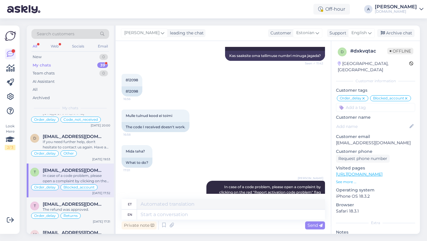
scroll to position [952, 0]
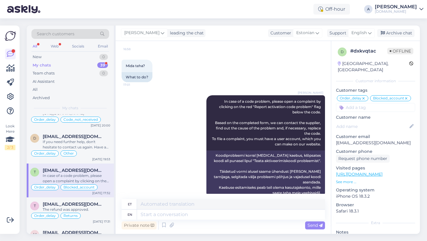
click at [382, 103] on input at bounding box center [375, 107] width 79 height 9
type input "co"
click at [399, 121] on span "Code_issue" at bounding box center [397, 123] width 20 height 4
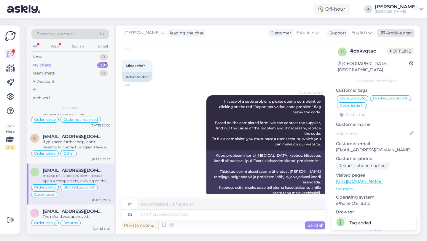
click at [395, 31] on div "Archive chat" at bounding box center [395, 33] width 37 height 8
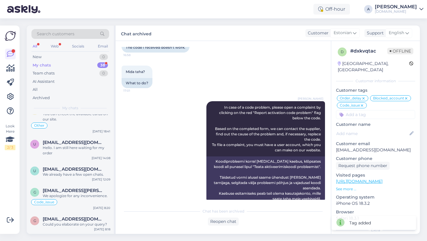
scroll to position [1090, 0]
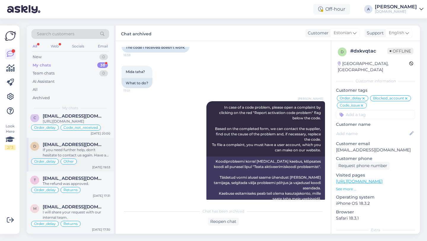
click at [66, 151] on div "If you need further help, don't hesitate to contact us again. Have a great day!" at bounding box center [77, 152] width 68 height 11
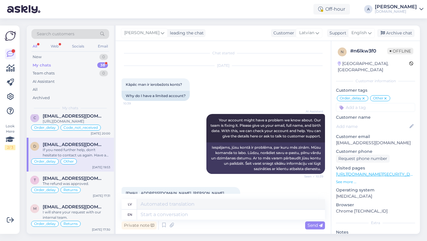
scroll to position [3472, 0]
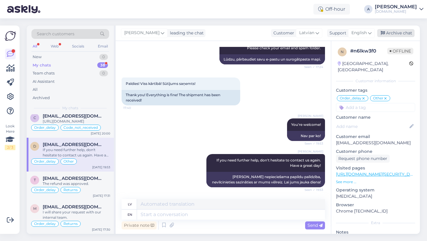
click at [391, 34] on div "Archive chat" at bounding box center [395, 33] width 37 height 8
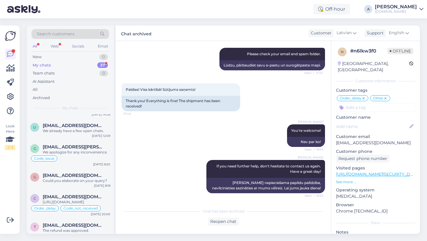
scroll to position [1056, 0]
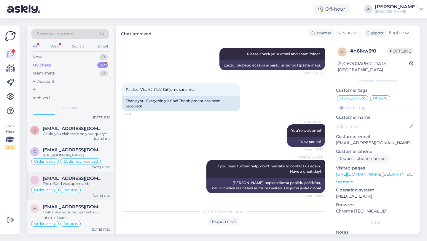
click at [68, 177] on span "[EMAIL_ADDRESS][DOMAIN_NAME]" at bounding box center [74, 177] width 62 height 5
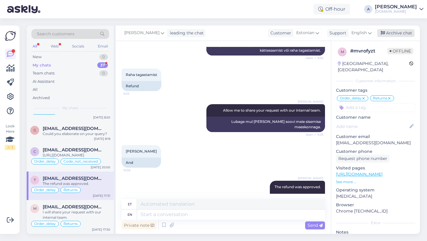
click at [402, 30] on div "Archive chat" at bounding box center [395, 33] width 37 height 8
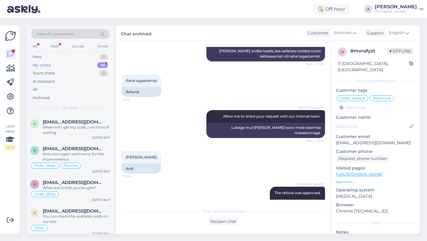
scroll to position [1028, 0]
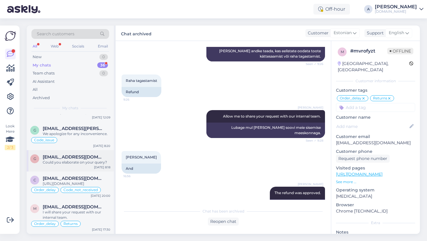
click at [70, 159] on div "Could you elaborate on your query?" at bounding box center [77, 161] width 68 height 5
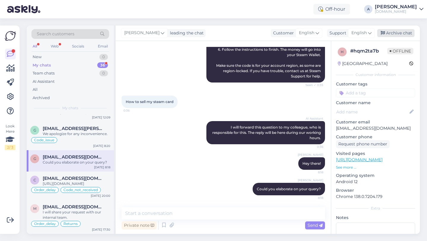
click at [388, 34] on div "Archive chat" at bounding box center [395, 33] width 37 height 8
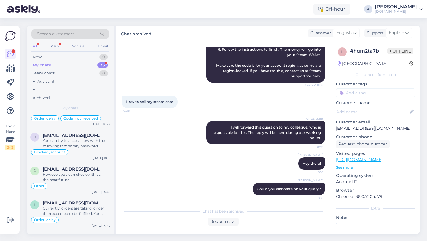
scroll to position [714, 0]
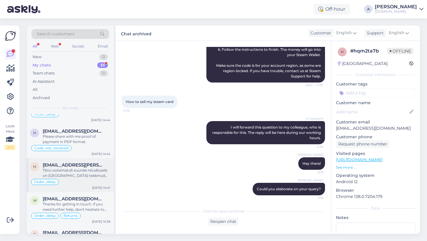
click at [71, 180] on div "Order_delay" at bounding box center [70, 181] width 80 height 7
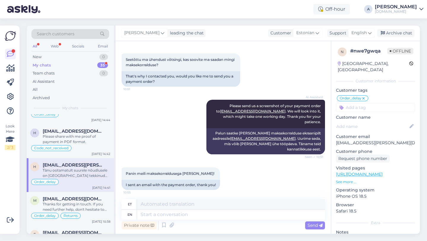
scroll to position [393, 0]
click at [400, 29] on div "Archive chat" at bounding box center [395, 33] width 37 height 8
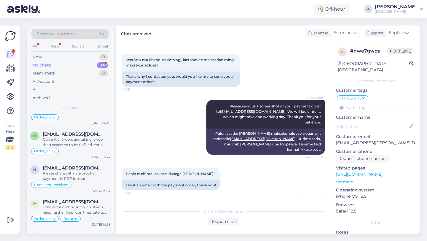
scroll to position [973, 0]
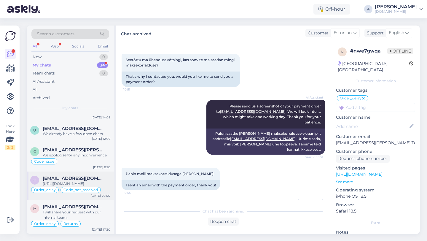
click at [62, 181] on div "[URL][DOMAIN_NAME]" at bounding box center [77, 183] width 68 height 5
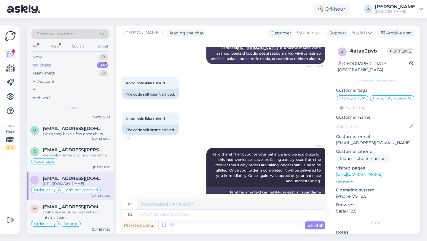
scroll to position [1049, 0]
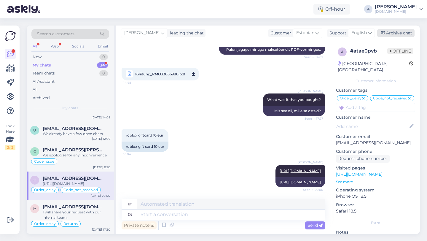
click at [392, 32] on div "Archive chat" at bounding box center [395, 33] width 37 height 8
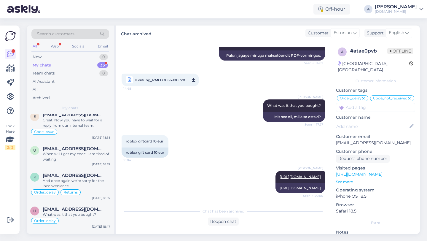
scroll to position [939, 0]
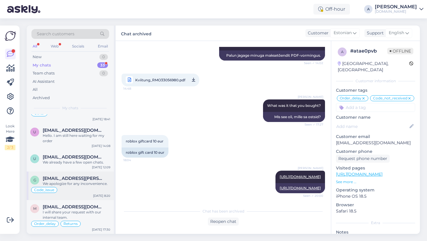
click at [77, 181] on div "We apologize for any inconvenience." at bounding box center [77, 183] width 68 height 5
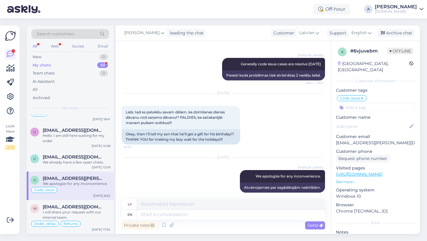
scroll to position [918, 0]
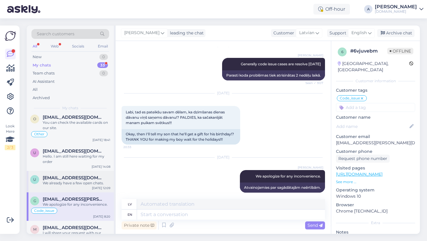
click at [67, 183] on div "We already have a few open chats." at bounding box center [77, 182] width 68 height 5
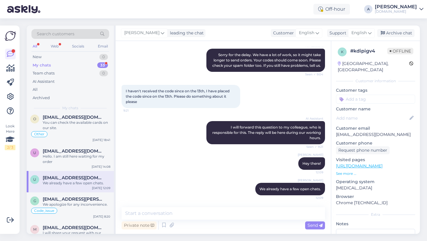
scroll to position [870, 0]
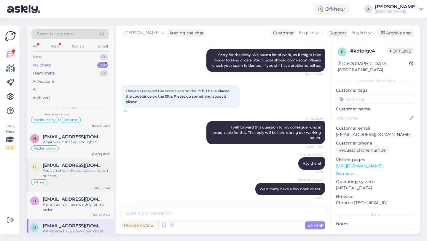
click at [61, 178] on div "You can check the available cards on our site." at bounding box center [77, 173] width 68 height 11
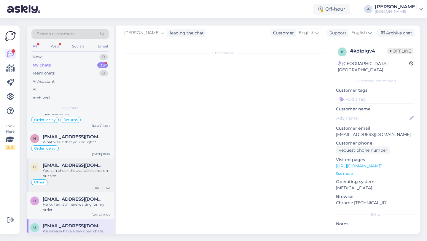
scroll to position [0, 0]
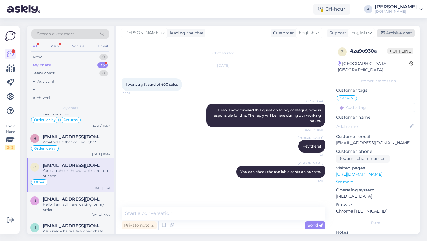
click at [397, 34] on div "Archive chat" at bounding box center [395, 33] width 37 height 8
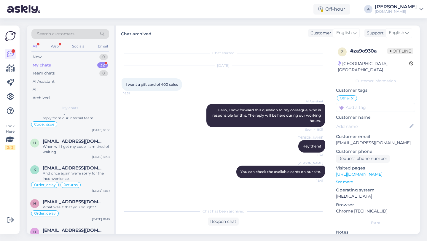
scroll to position [805, 0]
click at [67, 176] on div "And once again we're sorry for the inconvenience." at bounding box center [77, 176] width 68 height 11
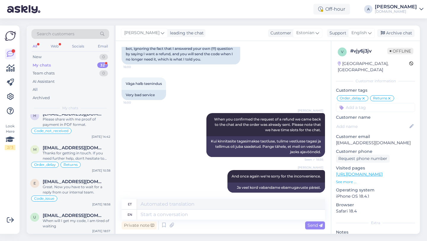
scroll to position [729, 0]
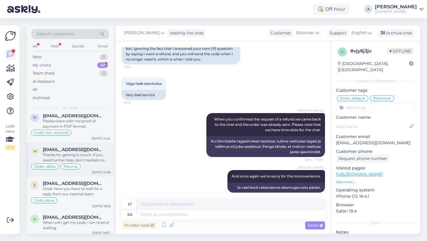
click at [59, 150] on span "[EMAIL_ADDRESS][DOMAIN_NAME]" at bounding box center [74, 149] width 62 height 5
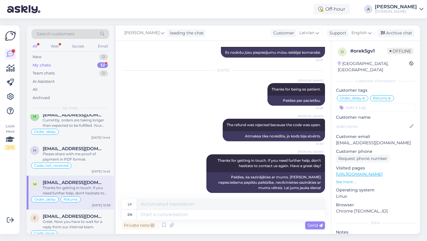
scroll to position [683, 0]
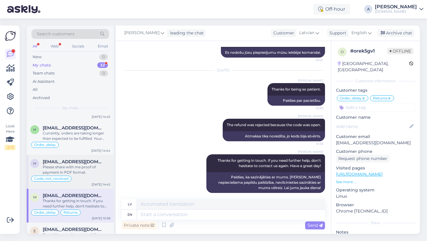
click at [71, 165] on div "Please share with me proof of payment in PDF format." at bounding box center [77, 169] width 68 height 11
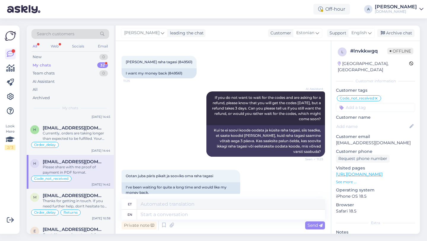
scroll to position [0, 0]
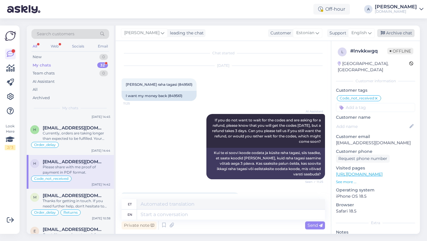
click at [402, 32] on div "Archive chat" at bounding box center [395, 33] width 37 height 8
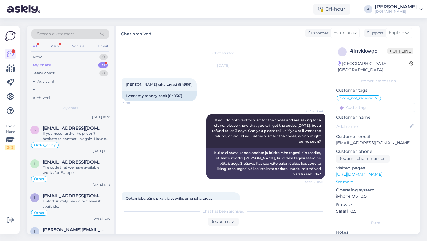
scroll to position [185, 0]
click at [79, 144] on div "Order_delay" at bounding box center [70, 144] width 80 height 7
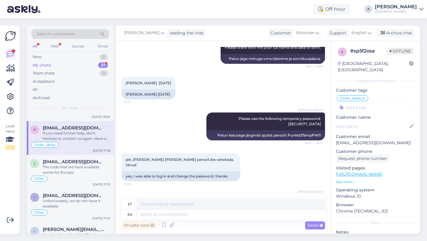
scroll to position [1131, 0]
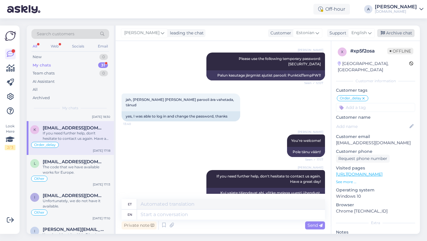
click at [393, 33] on div "Archive chat" at bounding box center [395, 33] width 37 height 8
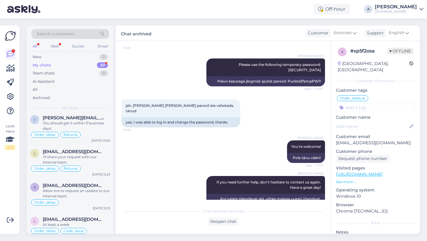
scroll to position [264, 0]
click at [83, 121] on div "You should get it within 3 business days." at bounding box center [77, 125] width 68 height 11
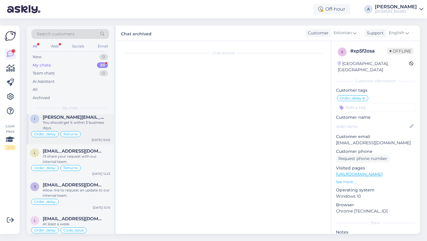
scroll to position [997, 0]
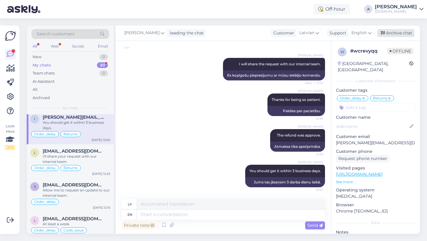
click at [389, 32] on div "Archive chat" at bounding box center [395, 33] width 37 height 8
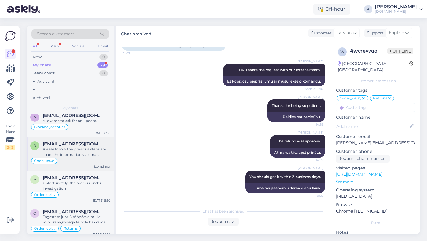
scroll to position [50, 0]
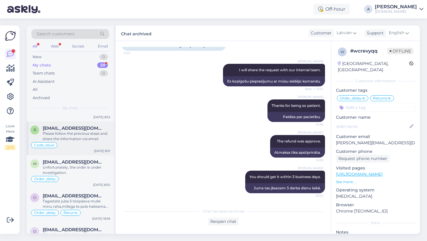
click at [62, 146] on div "Code_issue" at bounding box center [70, 144] width 80 height 7
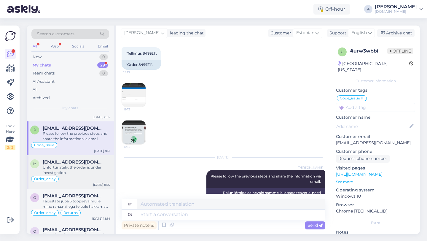
click at [77, 173] on div "Unfortunately, the order is under investigation." at bounding box center [77, 170] width 68 height 11
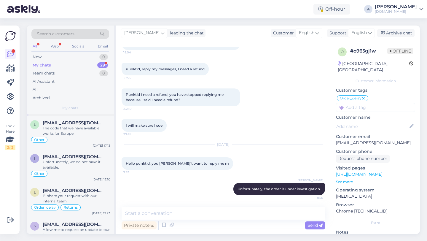
scroll to position [191, 0]
click at [74, 141] on div "Other" at bounding box center [70, 139] width 80 height 7
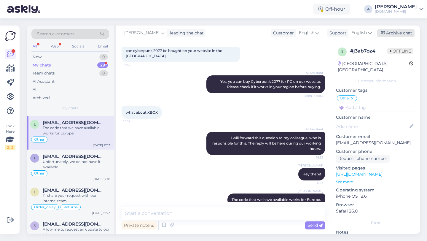
click at [398, 36] on div "Archive chat" at bounding box center [395, 33] width 37 height 8
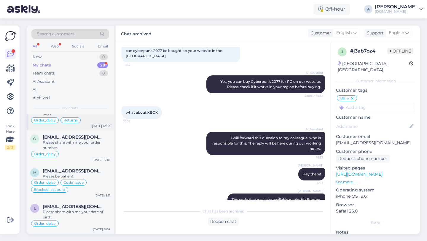
scroll to position [341, 0]
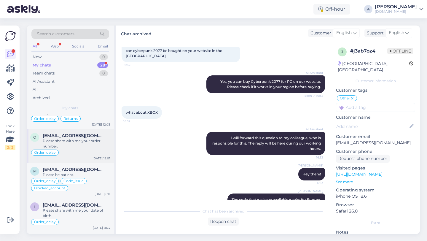
click at [70, 142] on div "Please share with me your order number." at bounding box center [77, 143] width 68 height 11
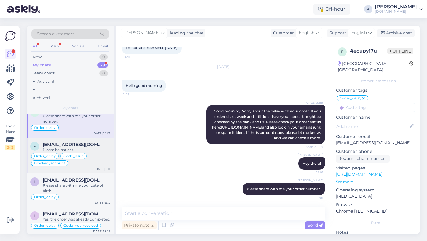
scroll to position [372, 0]
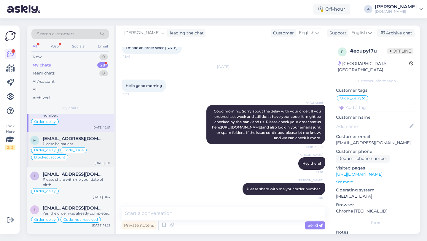
click at [60, 143] on div "Please be patient." at bounding box center [77, 143] width 68 height 5
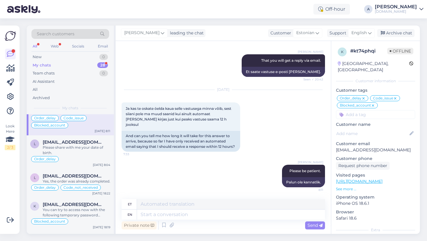
scroll to position [405, 0]
click at [61, 148] on div "Please share with me your date of birth." at bounding box center [77, 149] width 68 height 11
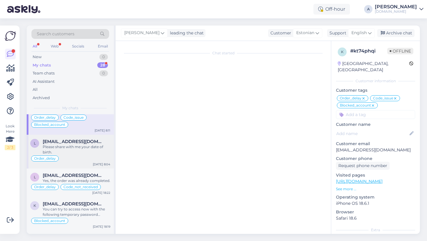
scroll to position [39, 0]
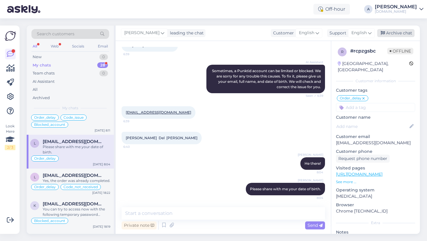
click at [395, 34] on div "Archive chat" at bounding box center [395, 33] width 37 height 8
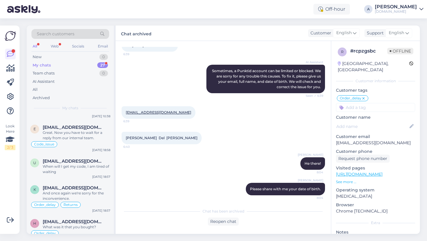
scroll to position [616, 0]
click at [71, 136] on div "Great. Now you have to wait for a reply from our internal team." at bounding box center [77, 135] width 68 height 11
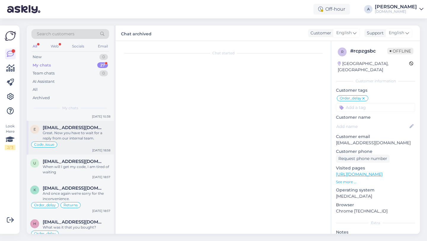
scroll to position [494, 0]
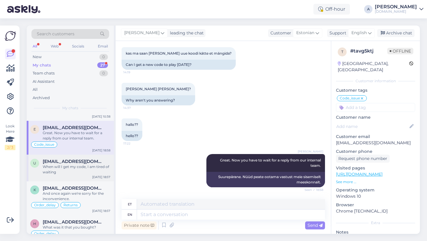
click at [73, 168] on div "When will I get my code, I am tired of waiting" at bounding box center [77, 169] width 68 height 11
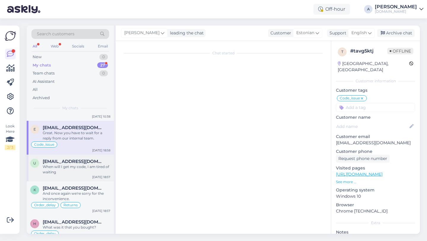
scroll to position [158, 0]
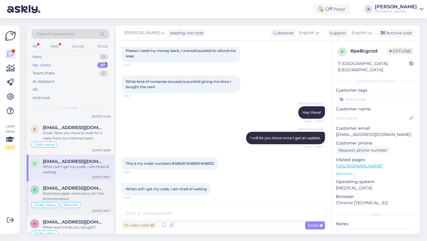
click at [76, 189] on span "[EMAIL_ADDRESS][DOMAIN_NAME]" at bounding box center [74, 187] width 62 height 5
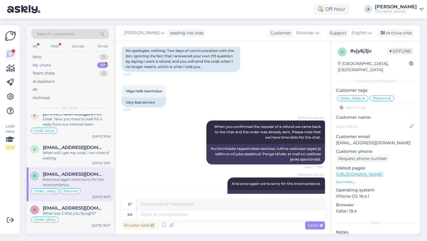
scroll to position [1180, 0]
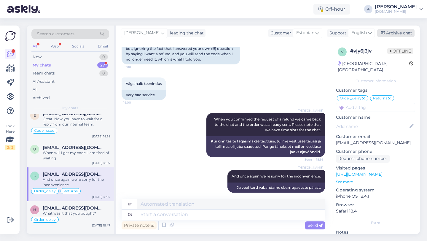
click at [395, 32] on div "Archive chat" at bounding box center [395, 33] width 37 height 8
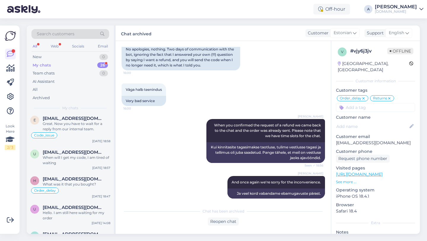
scroll to position [681, 0]
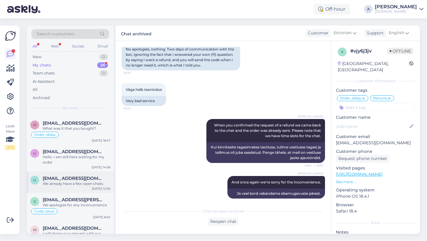
click at [75, 183] on div "We already have a few open chats." at bounding box center [77, 183] width 68 height 5
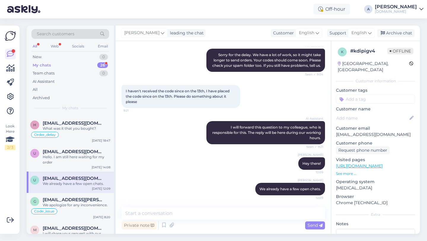
scroll to position [702, 0]
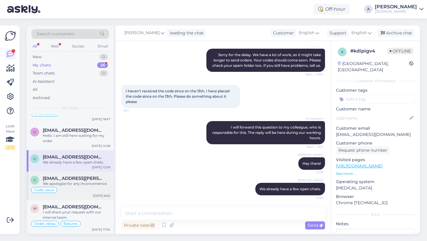
click at [76, 180] on span "[EMAIL_ADDRESS][PERSON_NAME][DOMAIN_NAME]" at bounding box center [74, 177] width 62 height 5
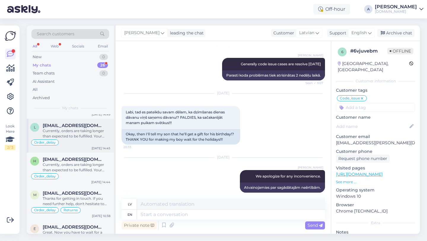
scroll to position [506, 0]
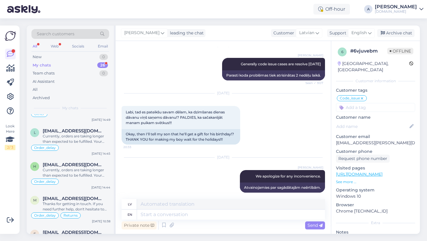
click at [99, 64] on div "26" at bounding box center [102, 65] width 11 height 6
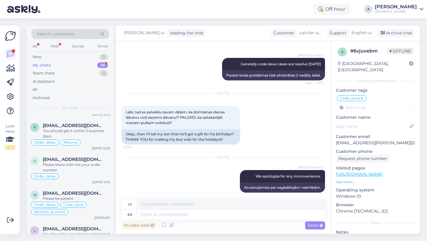
scroll to position [328, 0]
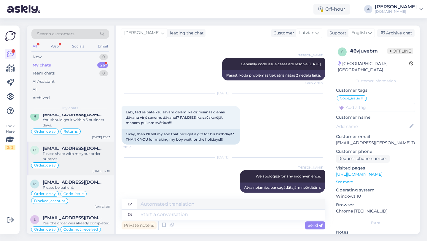
click at [77, 158] on div "Please share with me your order number." at bounding box center [77, 156] width 68 height 11
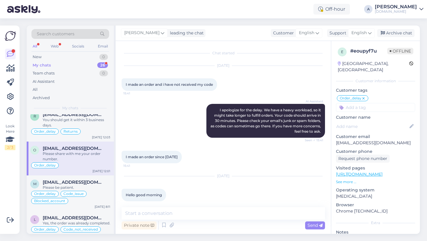
scroll to position [109, 0]
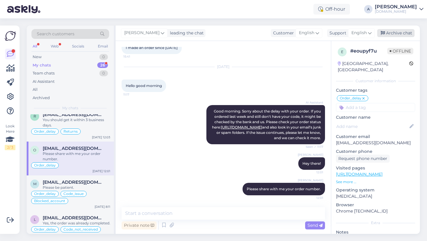
click at [395, 34] on div "Archive chat" at bounding box center [395, 33] width 37 height 8
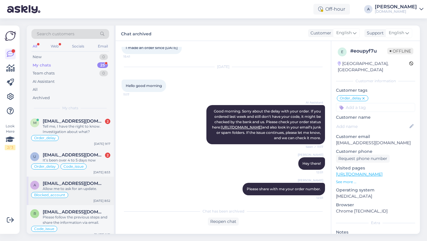
scroll to position [668, 0]
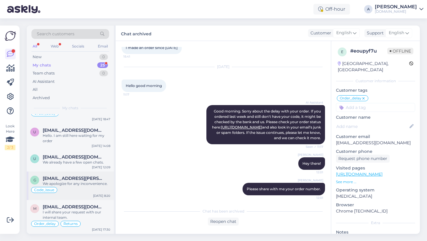
click at [85, 189] on div "Code_issue" at bounding box center [70, 189] width 80 height 7
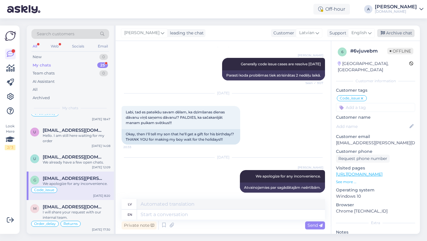
click at [390, 31] on div "Archive chat" at bounding box center [395, 33] width 37 height 8
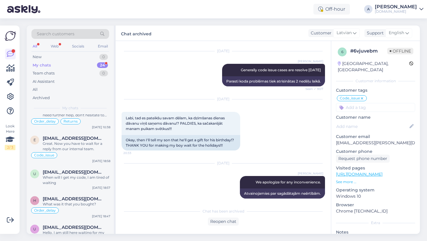
scroll to position [640, 0]
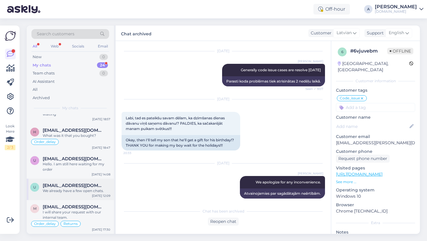
click at [78, 195] on div "u usatiirenato547@gmail.com We already have a few open chats. Aug 23 12:09" at bounding box center [70, 188] width 87 height 21
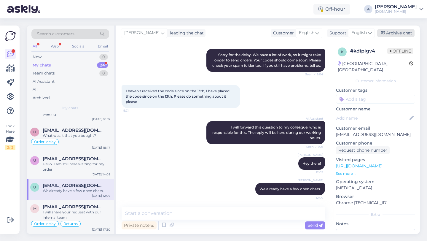
click at [393, 31] on div "Archive chat" at bounding box center [395, 33] width 37 height 8
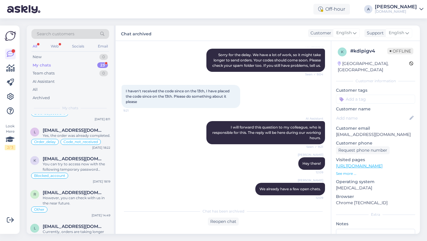
scroll to position [619, 0]
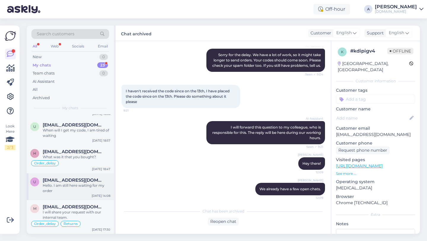
click at [69, 194] on div "u usatiirenato547@gmail.com Hello. I am still here waiting for my order Aug 23 …" at bounding box center [70, 186] width 87 height 27
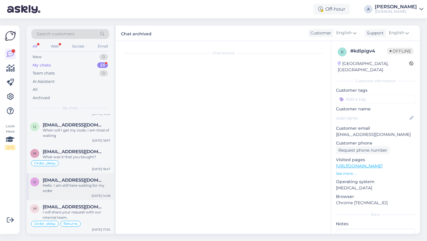
scroll to position [191, 0]
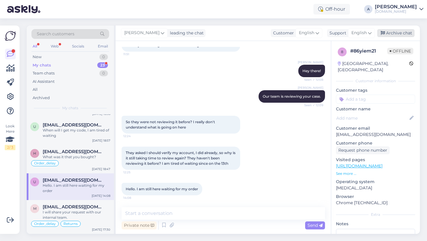
click at [401, 33] on div "Archive chat" at bounding box center [395, 33] width 37 height 8
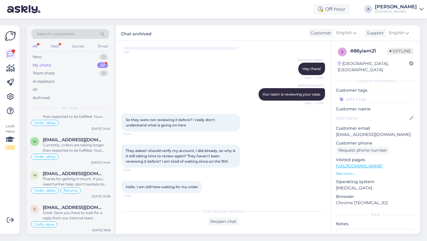
scroll to position [592, 0]
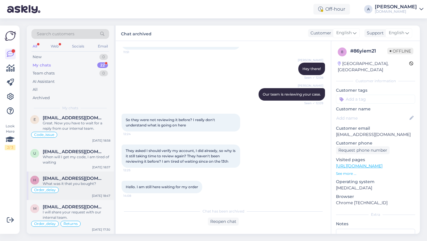
click at [77, 189] on div "Order_delay" at bounding box center [70, 189] width 80 height 7
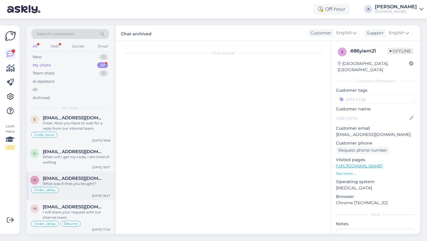
scroll to position [940, 0]
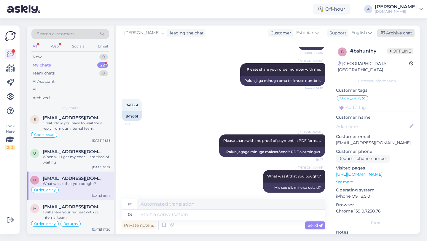
click at [390, 31] on div "Archive chat" at bounding box center [395, 33] width 37 height 8
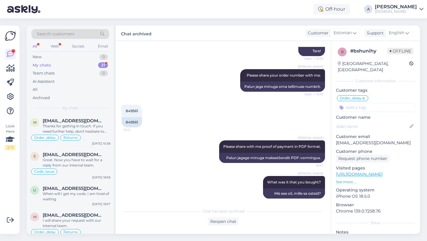
scroll to position [563, 0]
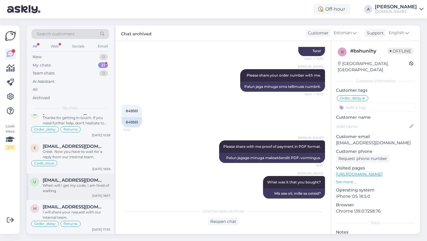
click at [74, 189] on div "When will I get my code, I am tired of waiting" at bounding box center [77, 188] width 68 height 11
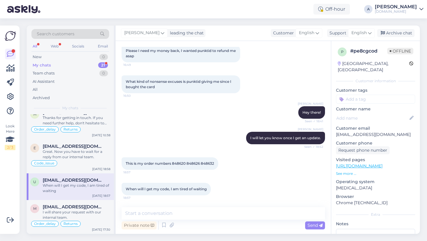
scroll to position [158, 0]
click at [73, 155] on div "Great. Now you have to wait for a reply from our internal team." at bounding box center [77, 154] width 68 height 11
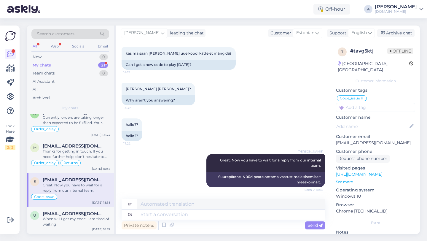
scroll to position [521, 0]
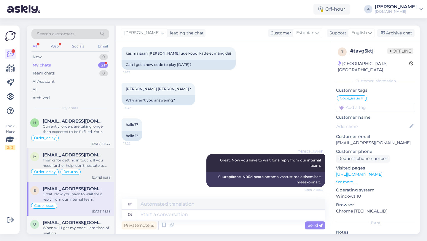
click at [73, 157] on span "[EMAIL_ADDRESS][DOMAIN_NAME]" at bounding box center [74, 154] width 62 height 5
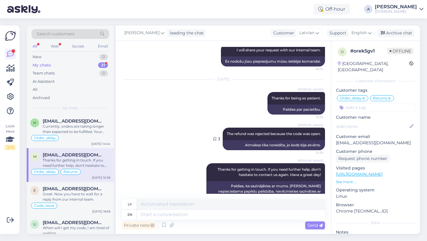
scroll to position [2484, 0]
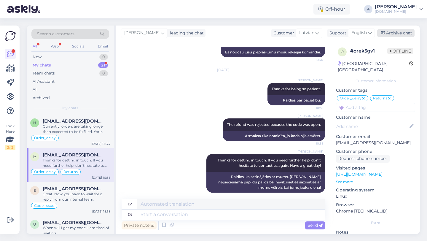
click at [393, 35] on div "Archive chat" at bounding box center [395, 33] width 37 height 8
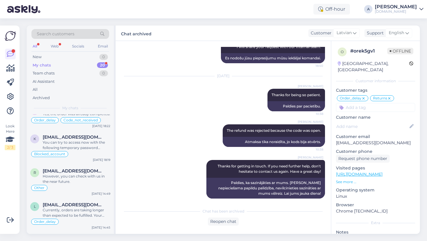
scroll to position [398, 0]
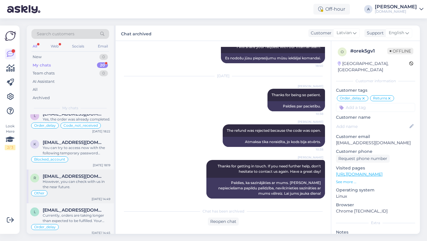
click at [73, 184] on div "However, you can check with us in the near future." at bounding box center [77, 184] width 68 height 11
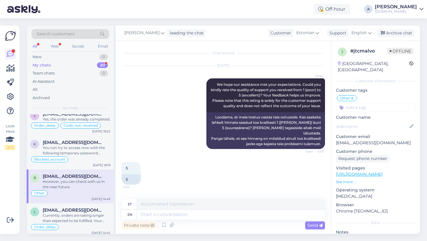
scroll to position [4420, 0]
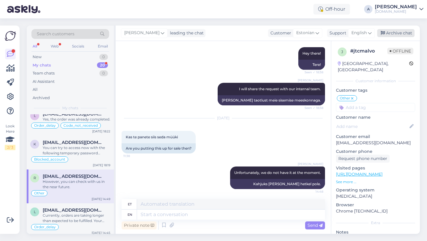
click at [401, 34] on div "Archive chat" at bounding box center [395, 33] width 37 height 8
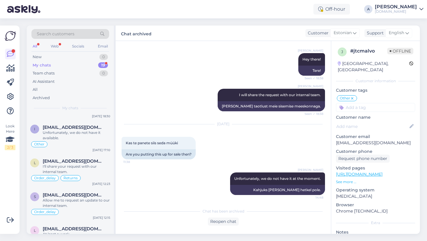
scroll to position [186, 0]
click at [74, 146] on div "Other" at bounding box center [70, 143] width 80 height 7
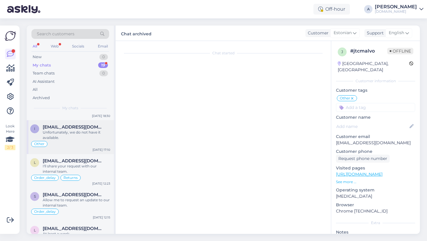
scroll to position [52, 0]
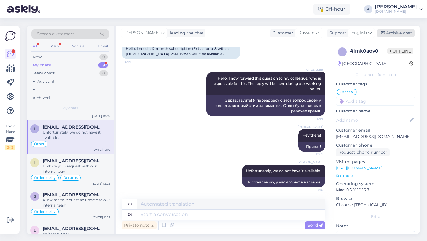
click at [391, 32] on div "Archive chat" at bounding box center [395, 33] width 37 height 8
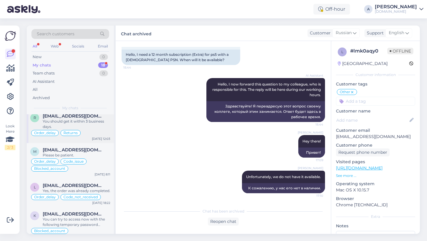
scroll to position [294, 0]
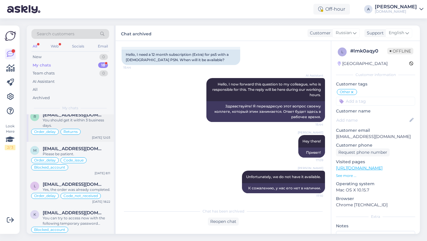
click at [89, 131] on div "Order_delay Returns" at bounding box center [70, 131] width 80 height 7
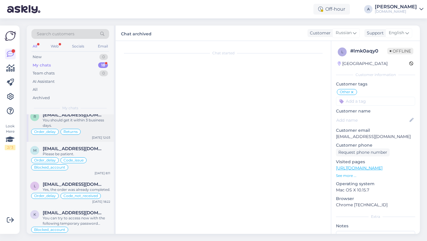
scroll to position [995, 0]
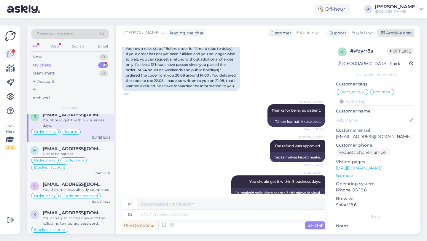
click at [399, 35] on div "Archive chat" at bounding box center [395, 33] width 37 height 8
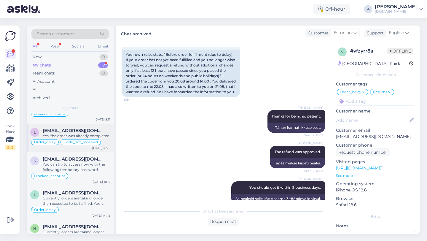
scroll to position [317, 0]
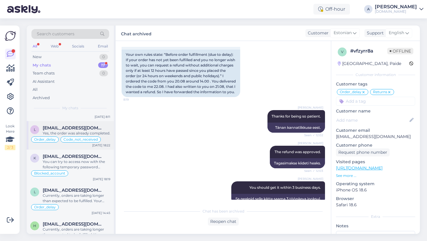
click at [75, 131] on div "Yes, the order was already completed." at bounding box center [77, 132] width 68 height 5
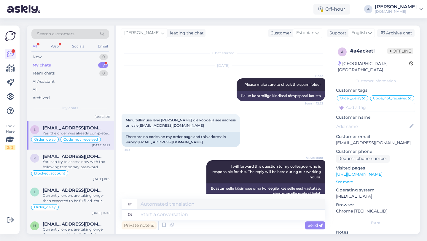
scroll to position [4255, 0]
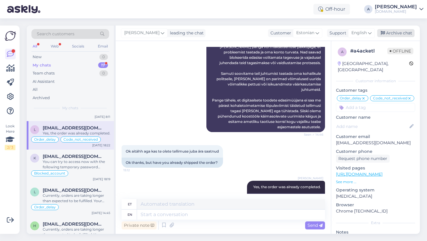
click at [395, 31] on div "Archive chat" at bounding box center [395, 33] width 37 height 8
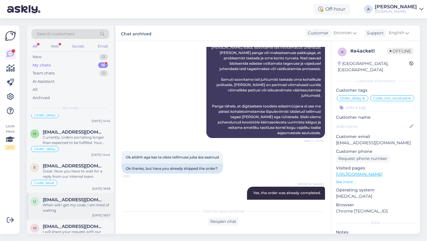
scroll to position [372, 0]
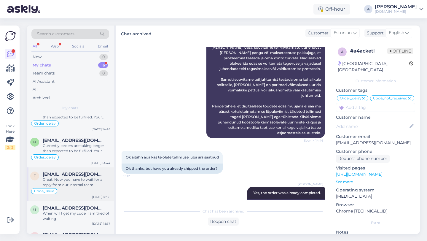
click at [77, 191] on div "Code_issue" at bounding box center [70, 190] width 80 height 7
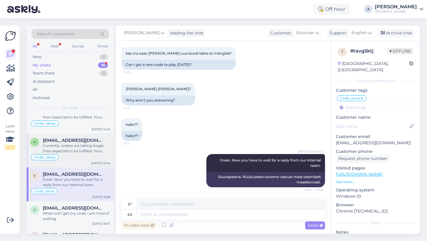
click at [80, 149] on div "Currently, orders are taking longer than expected to be fulfilled. Your order w…" at bounding box center [77, 148] width 68 height 11
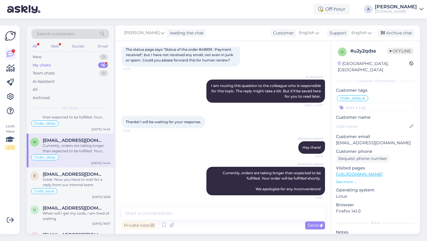
scroll to position [185, 0]
click at [397, 36] on div "Archive chat" at bounding box center [395, 33] width 37 height 8
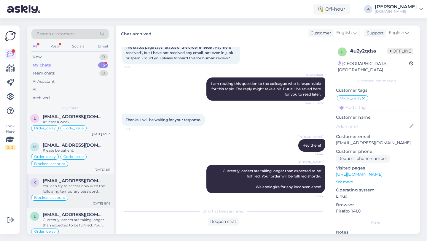
scroll to position [264, 0]
click at [86, 184] on div "You can try to access now with the following temporary password [SECURITY_DATA]" at bounding box center [77, 189] width 68 height 11
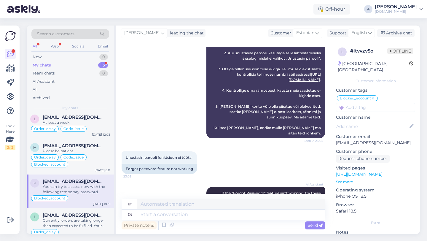
scroll to position [652, 0]
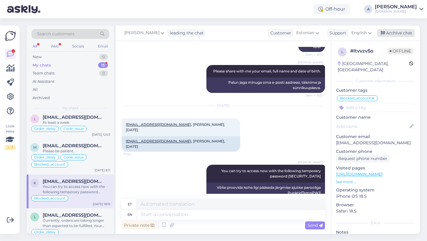
click at [400, 32] on div "Archive chat" at bounding box center [395, 33] width 37 height 8
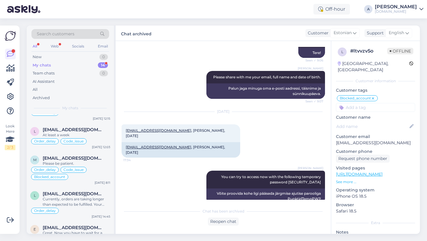
scroll to position [250, 0]
click at [52, 199] on div "Currently, orders are taking longer than expected to be fulfilled. Your order w…" at bounding box center [77, 202] width 68 height 11
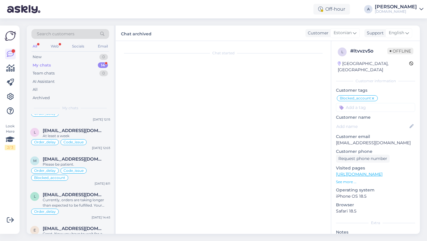
scroll to position [316, 0]
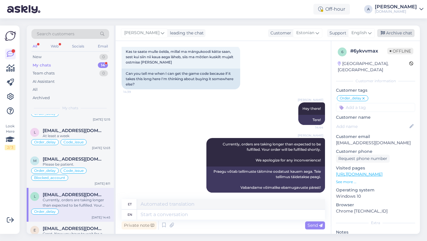
click at [400, 34] on div "Archive chat" at bounding box center [395, 33] width 37 height 8
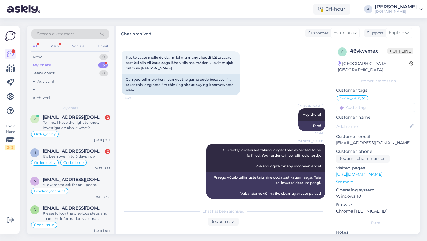
scroll to position [0, 0]
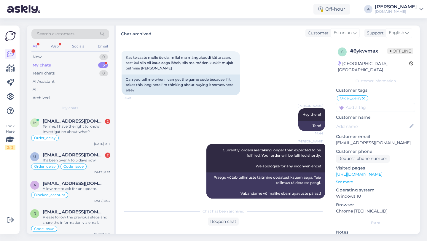
click at [94, 34] on div "Search customers" at bounding box center [70, 34] width 78 height 10
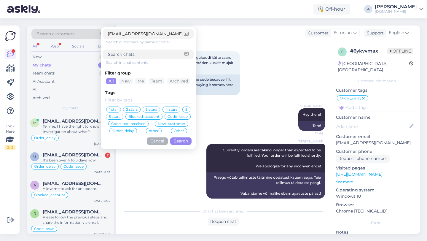
type input "[EMAIL_ADDRESS][DOMAIN_NAME]"
click at [180, 142] on button "Search" at bounding box center [180, 140] width 21 height 7
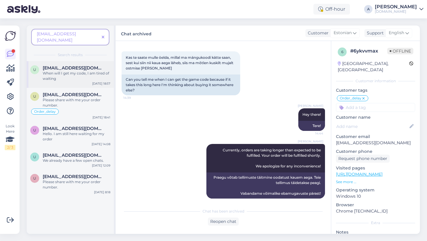
click at [72, 76] on div "u usatiirenato547@gmail.com When will I get my code, I am tired of waiting Aug …" at bounding box center [70, 74] width 87 height 27
